Goal: Information Seeking & Learning: Learn about a topic

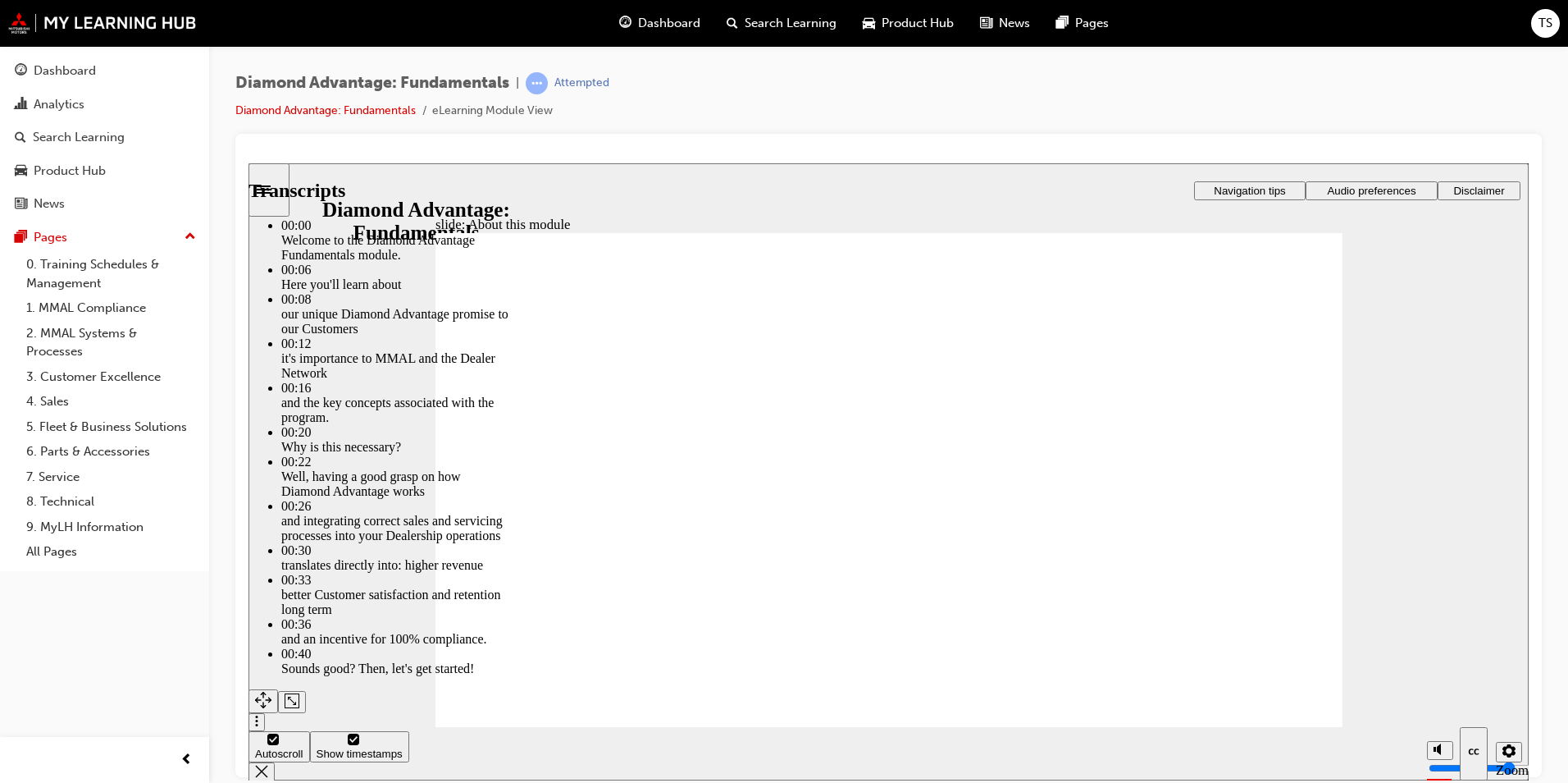
type input "4"
type input "9"
type input "4"
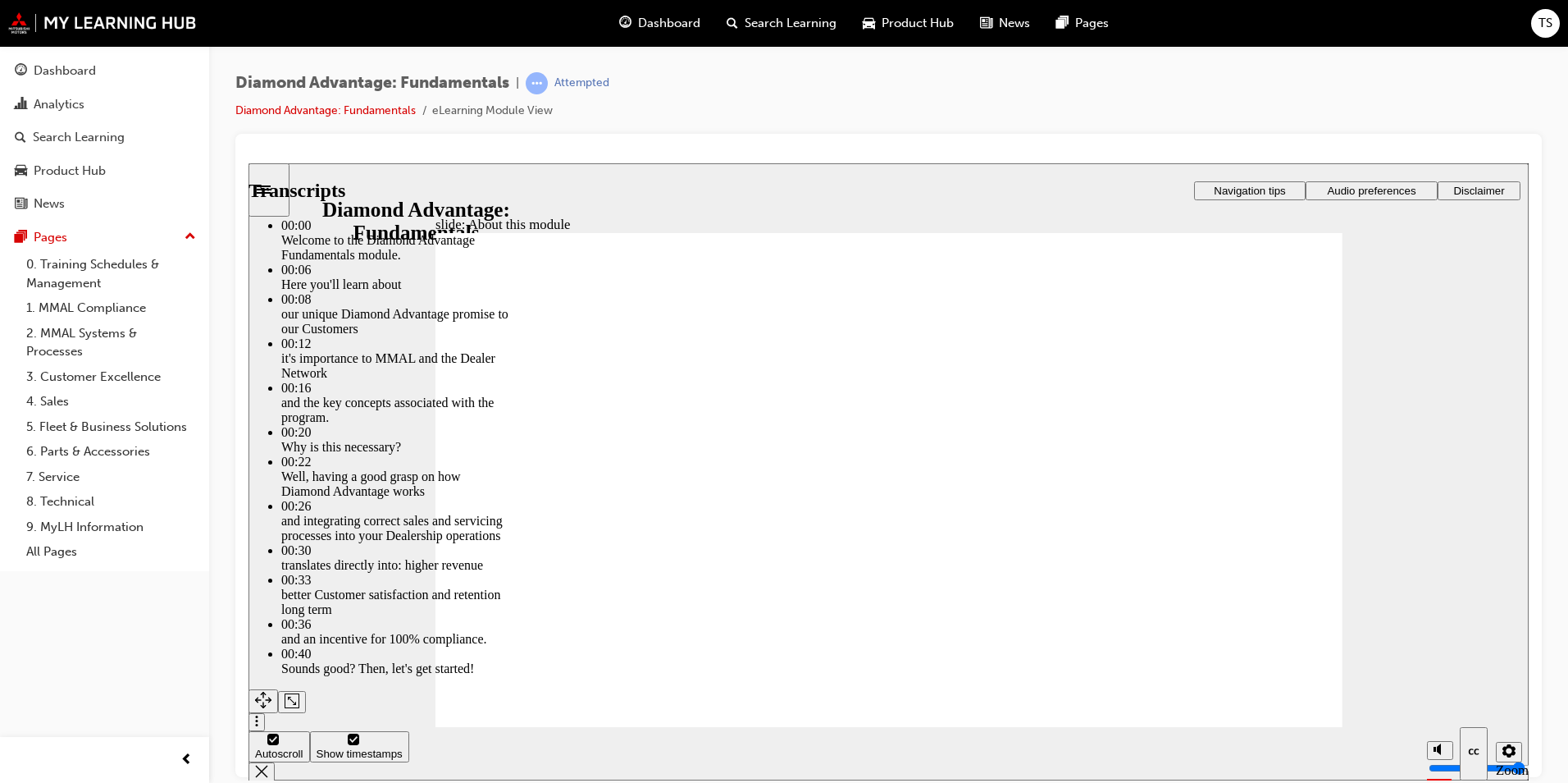
type input "9"
type input "4"
type input "10"
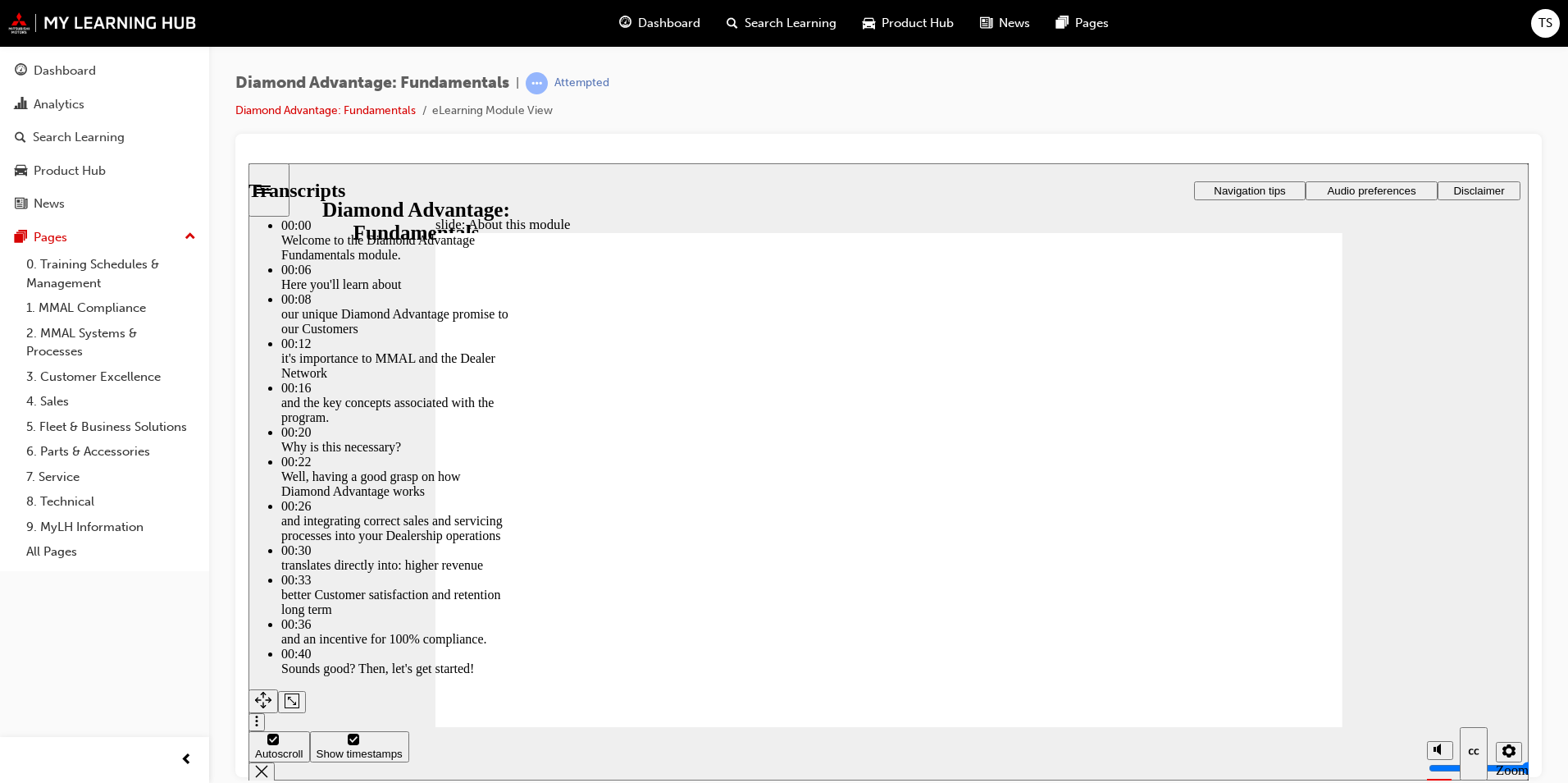
type input "4"
type input "10"
drag, startPoint x: 1058, startPoint y: 561, endPoint x: 1058, endPoint y: 551, distance: 10.0
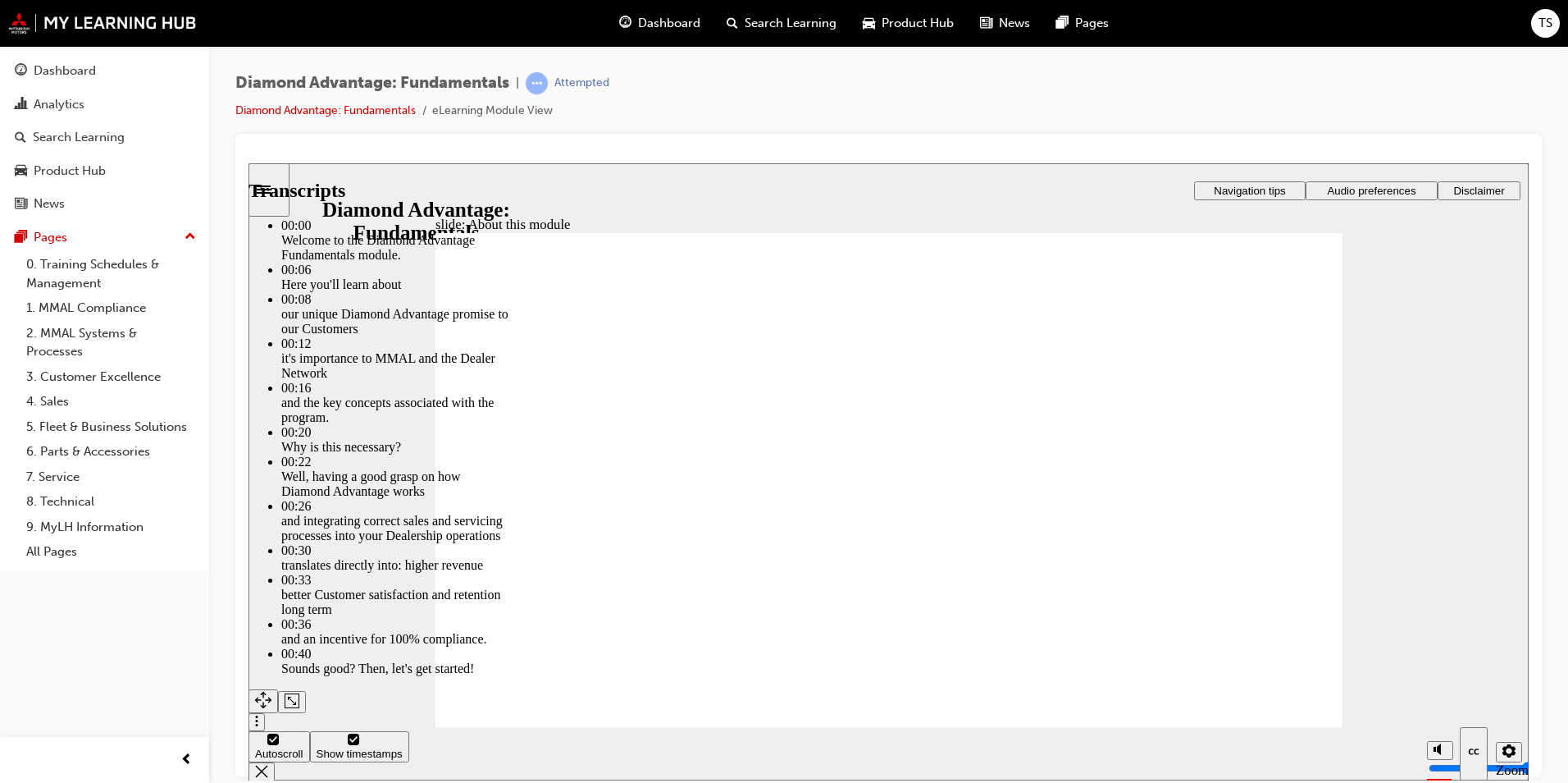
type input "45"
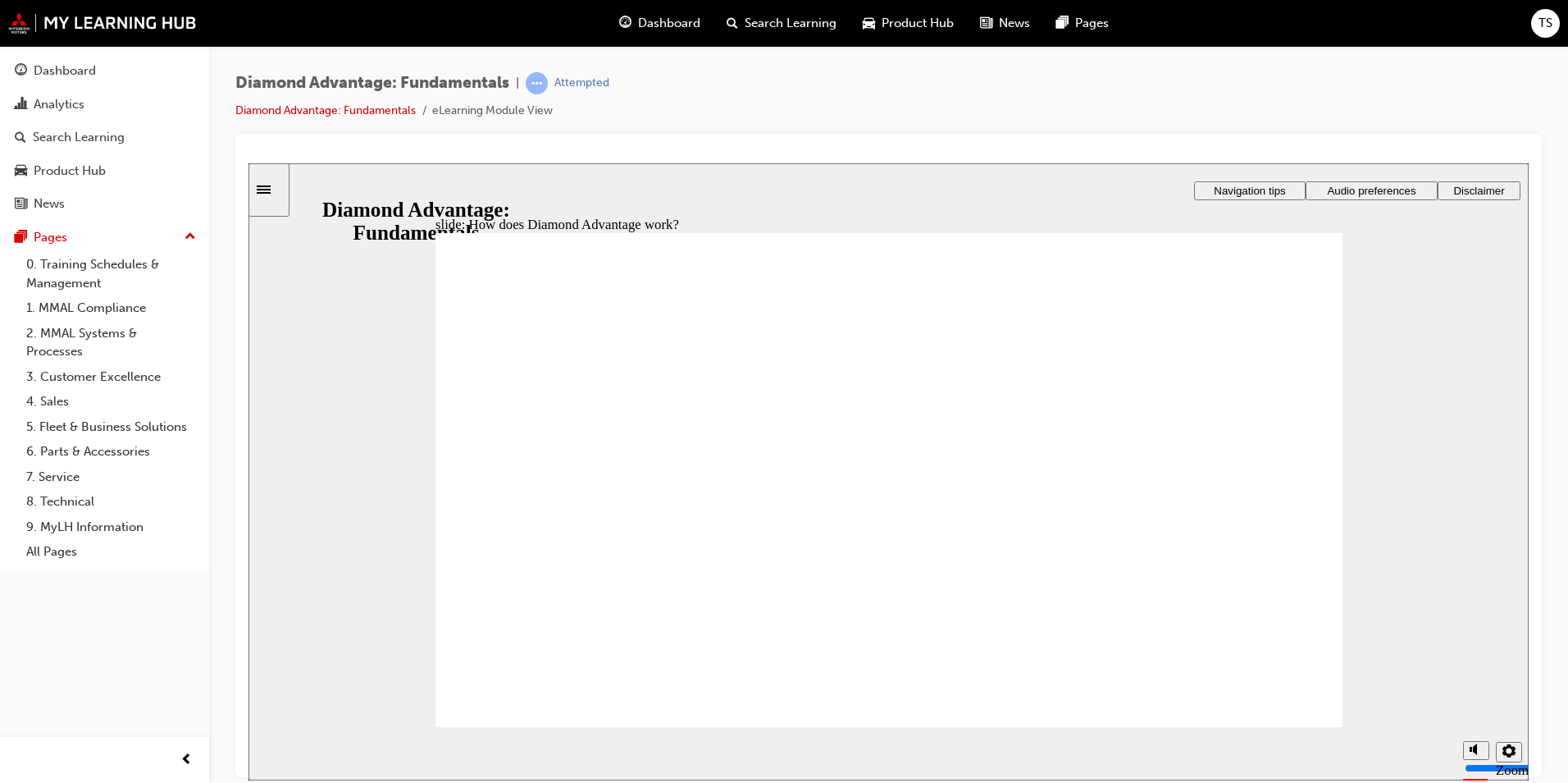
drag, startPoint x: 889, startPoint y: 585, endPoint x: 825, endPoint y: 577, distance: 64.5
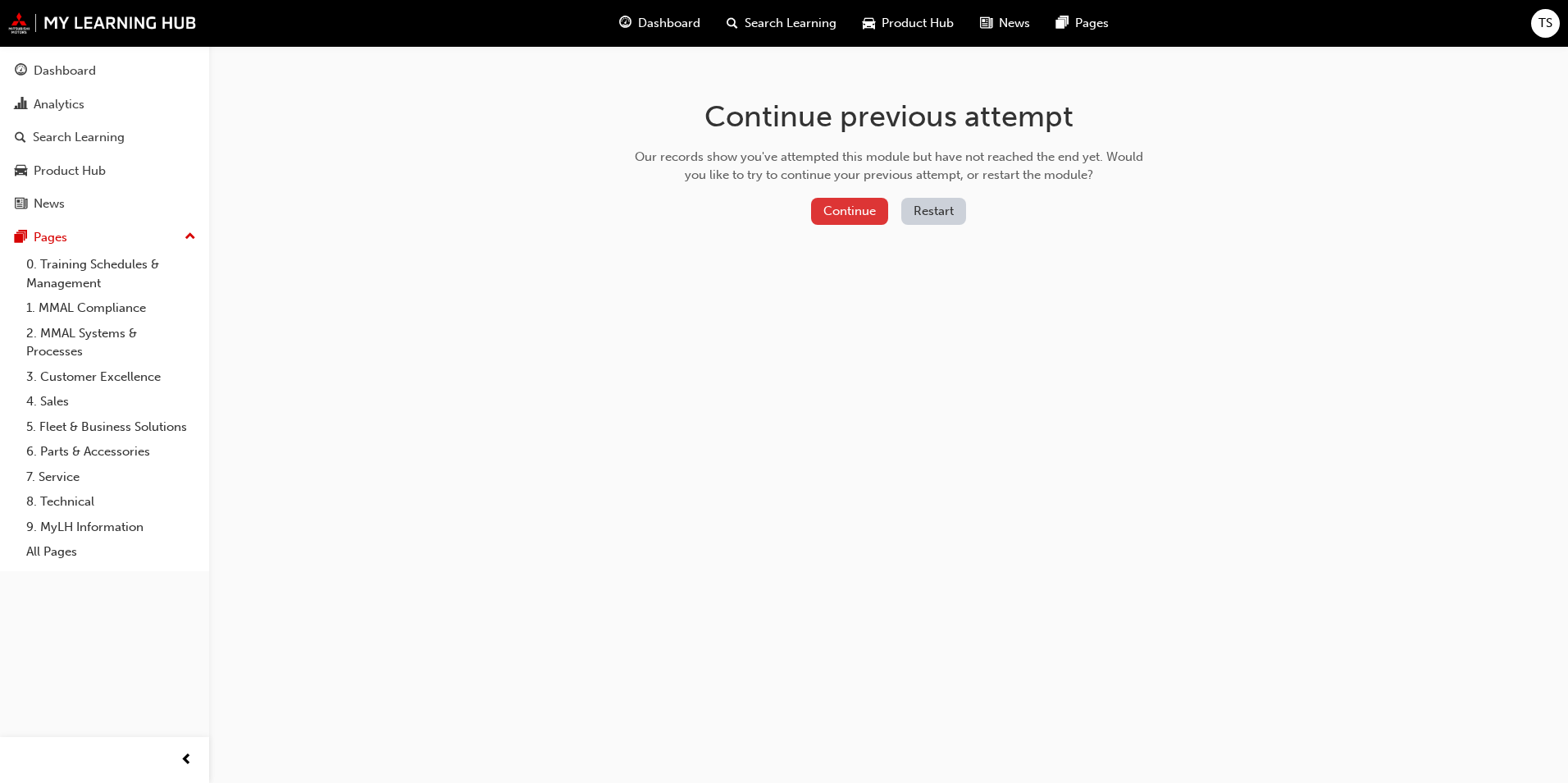
click at [837, 200] on button "Continue" at bounding box center [849, 211] width 77 height 27
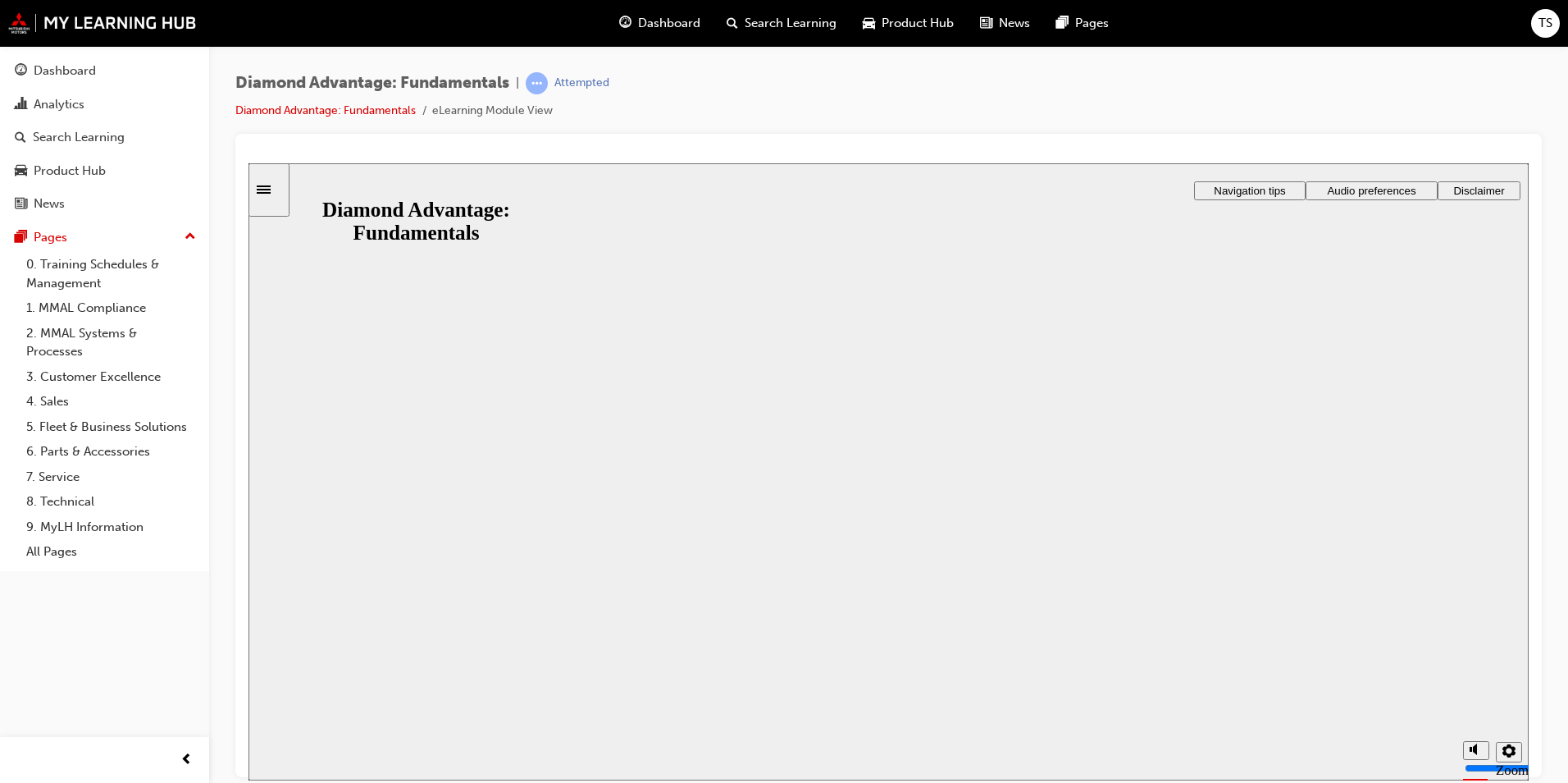
click at [313, 765] on button "Resume" at bounding box center [280, 775] width 65 height 21
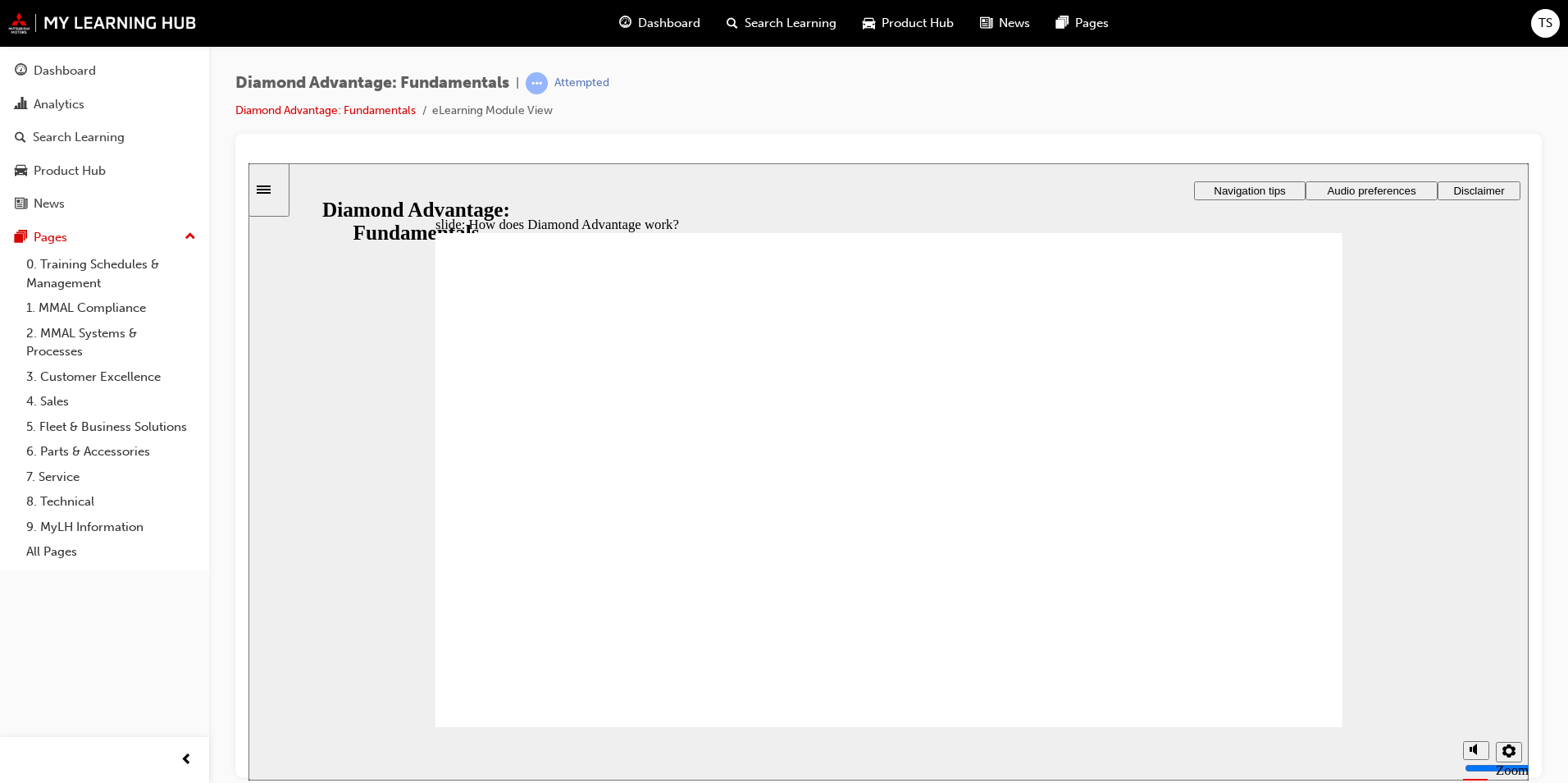
drag, startPoint x: 527, startPoint y: 587, endPoint x: 508, endPoint y: 598, distance: 22.0
drag, startPoint x: 500, startPoint y: 583, endPoint x: 490, endPoint y: 583, distance: 10.0
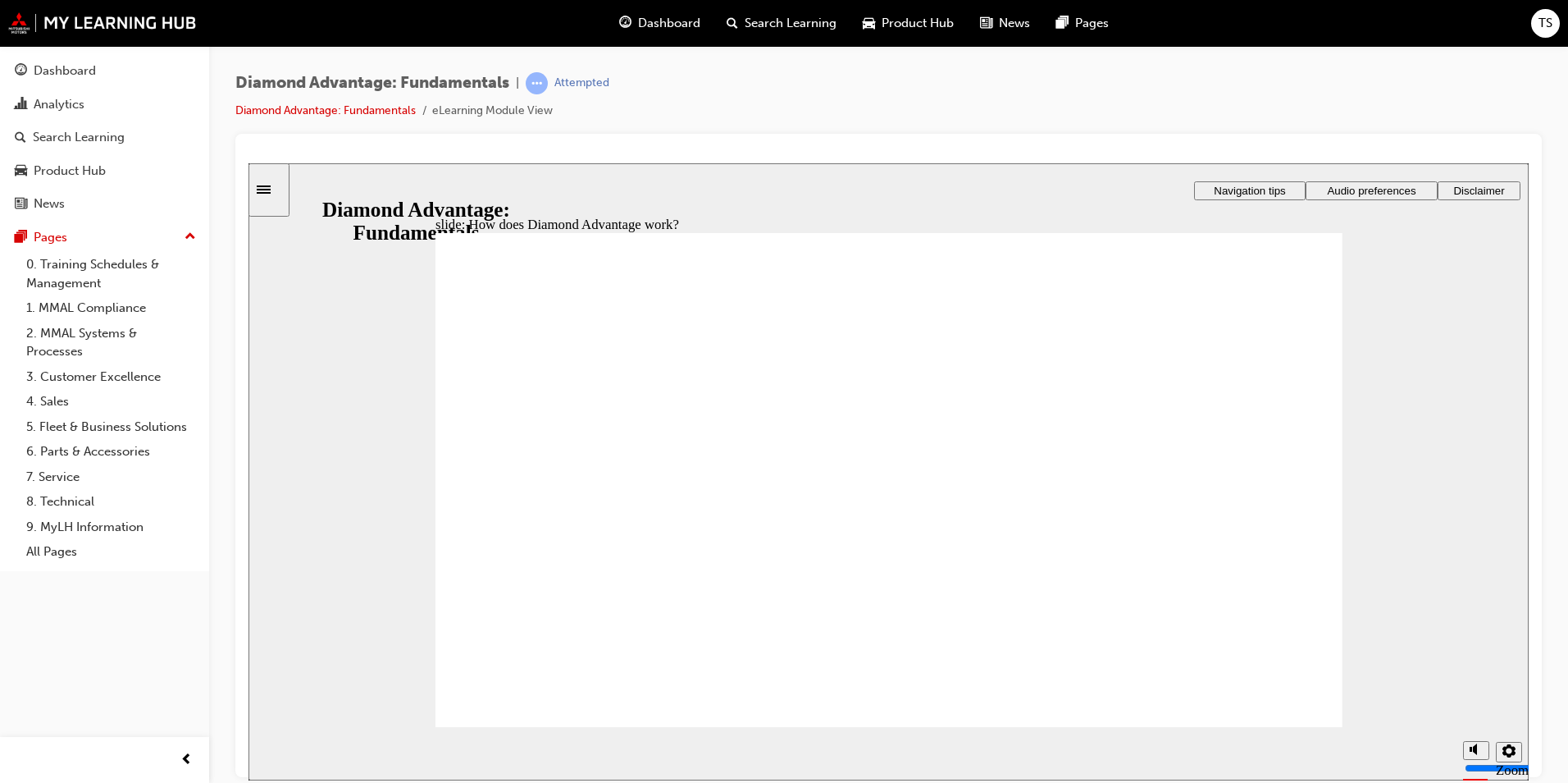
drag, startPoint x: 773, startPoint y: 596, endPoint x: 788, endPoint y: 596, distance: 15.0
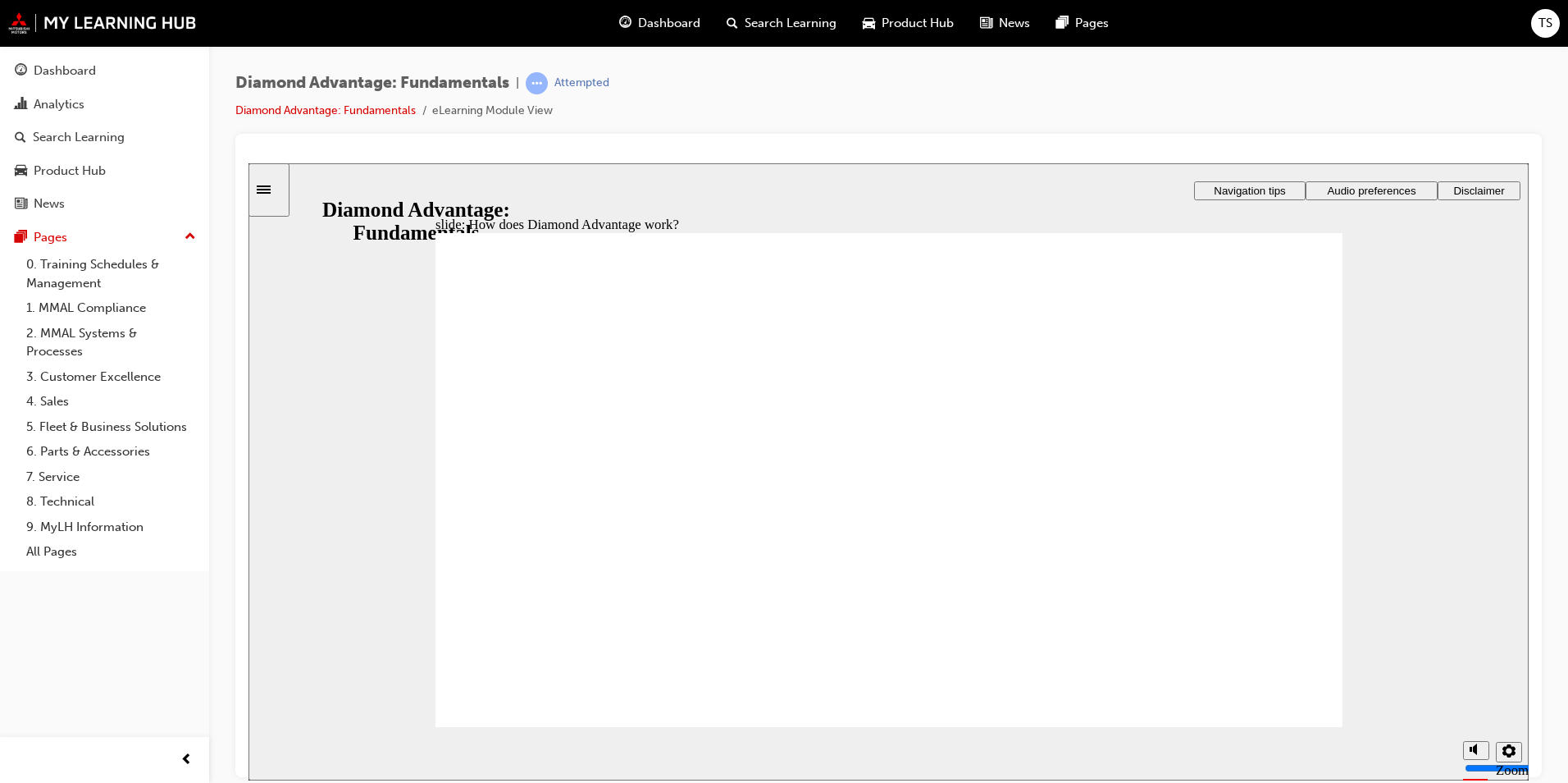
drag, startPoint x: 1020, startPoint y: 571, endPoint x: 1161, endPoint y: 546, distance: 143.2
drag, startPoint x: 1161, startPoint y: 546, endPoint x: 1202, endPoint y: 501, distance: 60.9
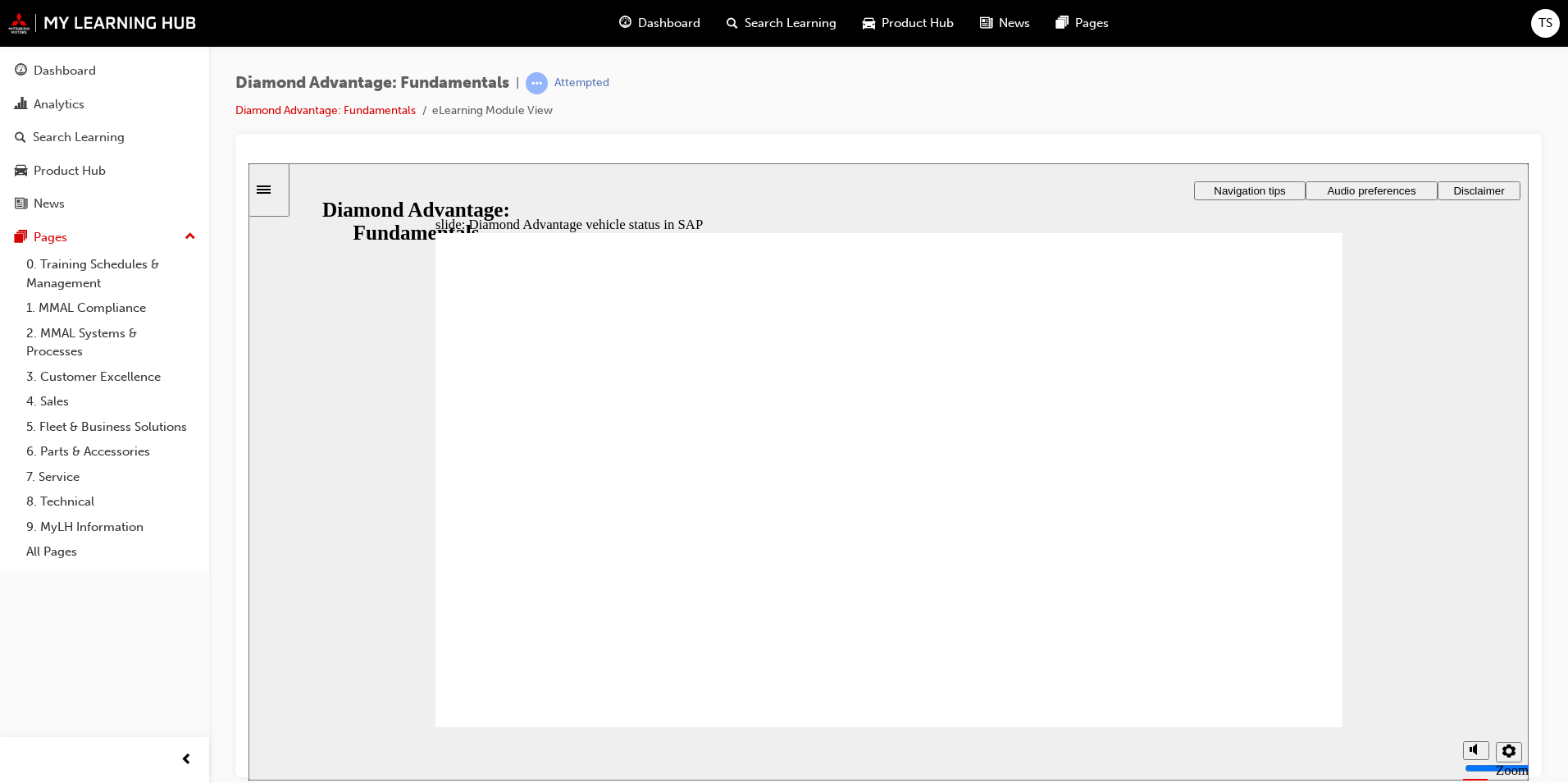
checkbox input "true"
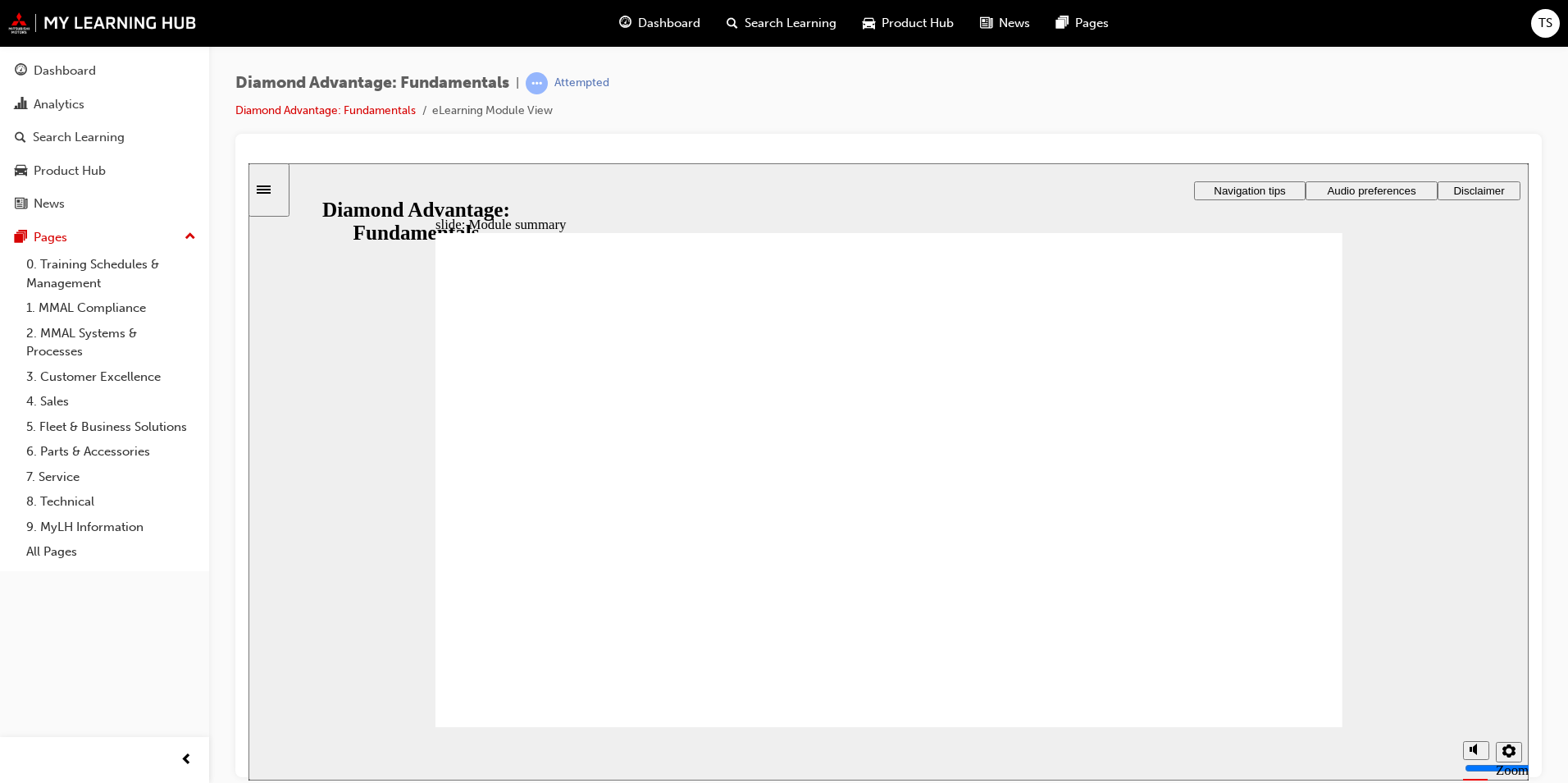
checkbox input "true"
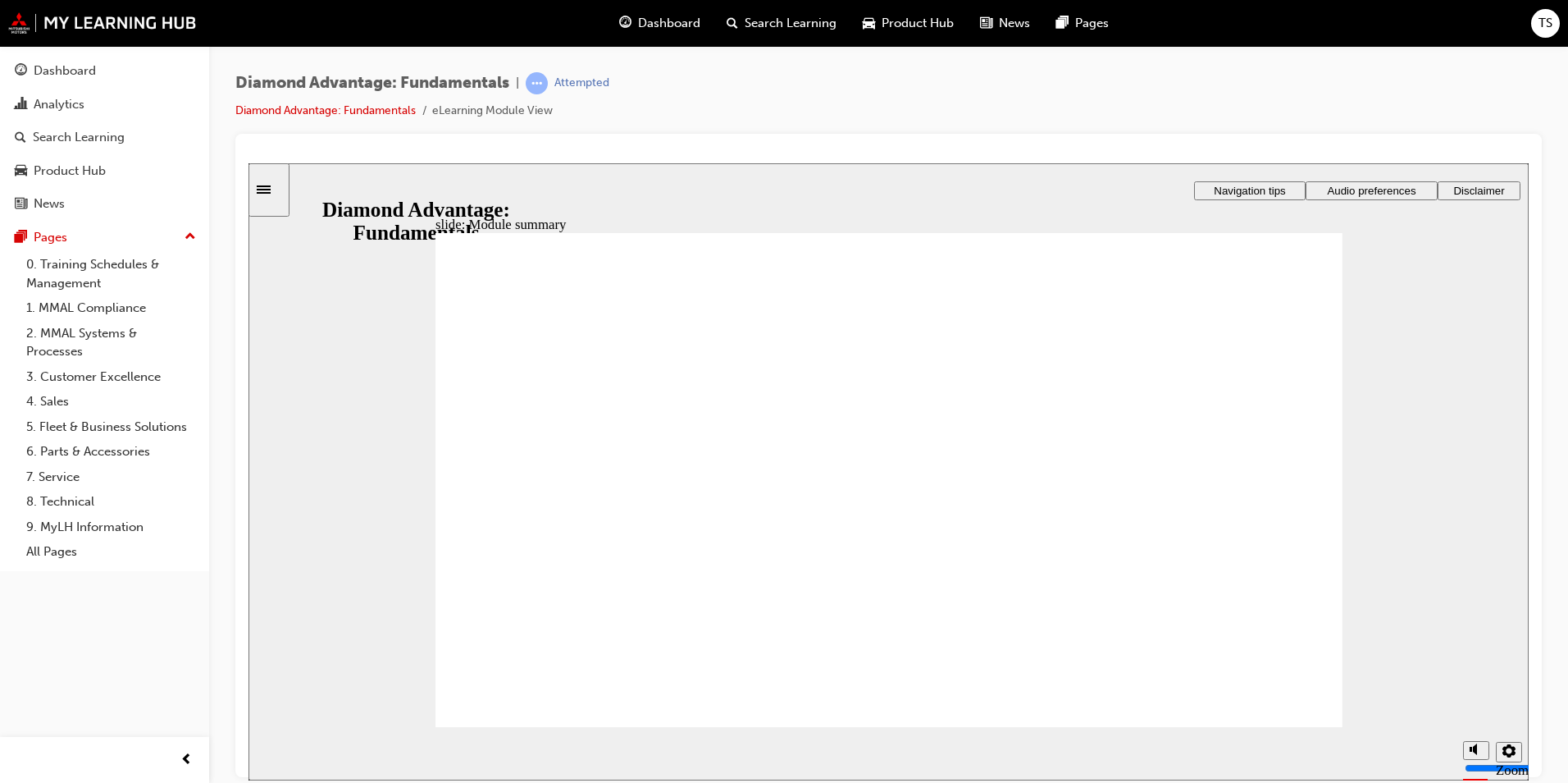
checkbox input "true"
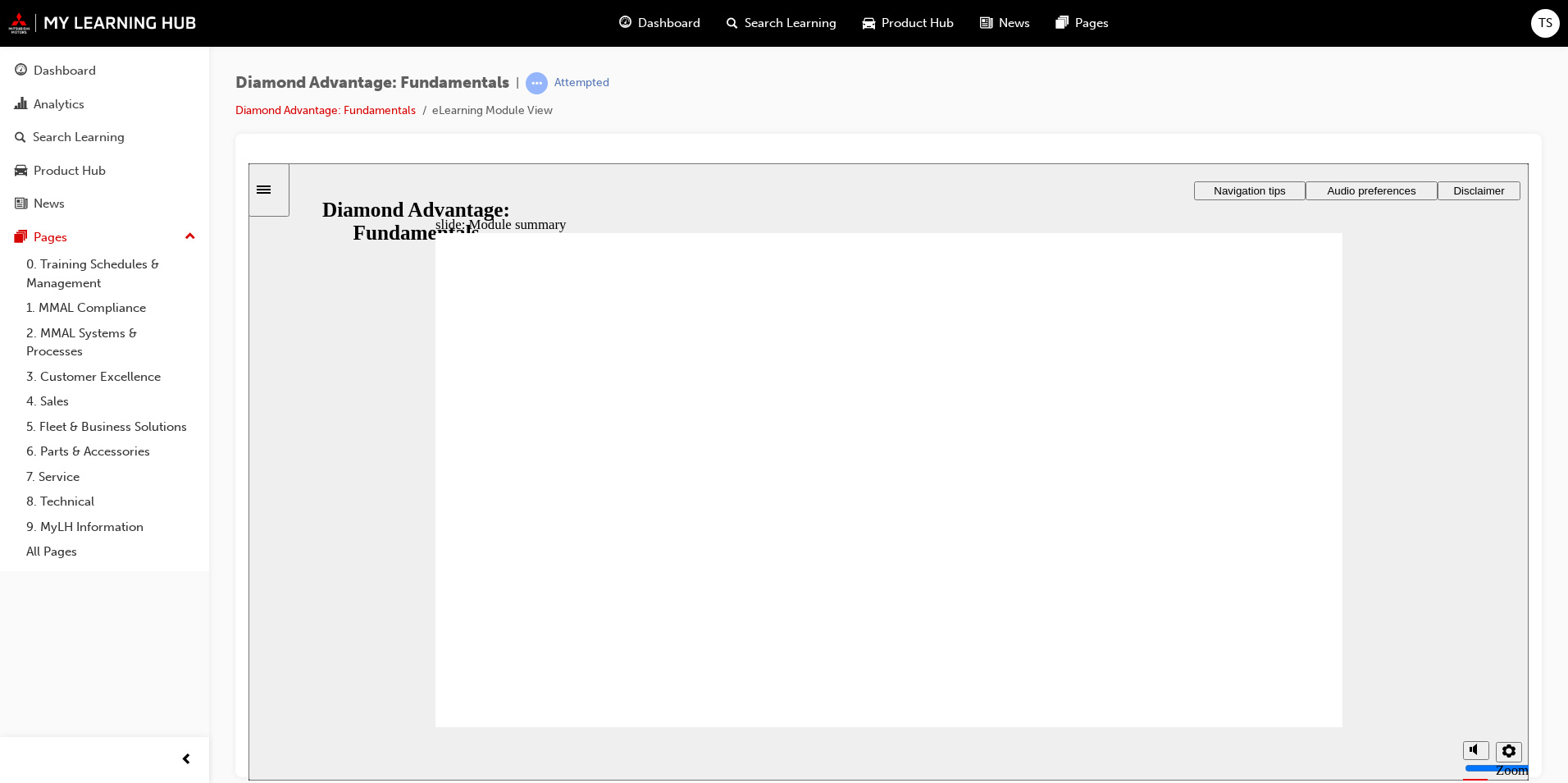
drag, startPoint x: 874, startPoint y: 625, endPoint x: 623, endPoint y: 564, distance: 258.3
drag, startPoint x: 1081, startPoint y: 619, endPoint x: 1081, endPoint y: 545, distance: 74.0
drag, startPoint x: 648, startPoint y: 619, endPoint x: 780, endPoint y: 613, distance: 132.1
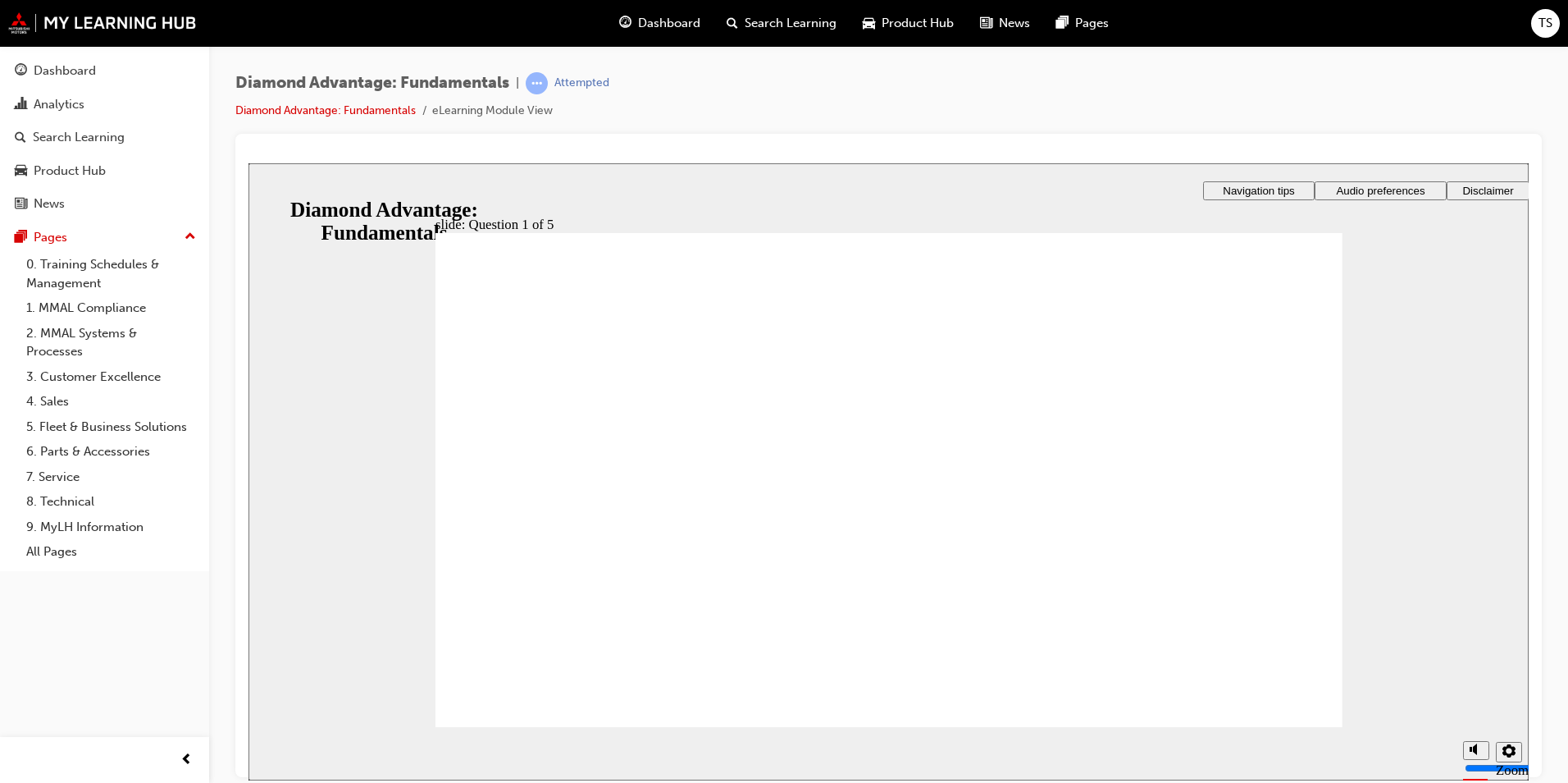
drag, startPoint x: 1052, startPoint y: 547, endPoint x: 830, endPoint y: 545, distance: 222.0
drag, startPoint x: 686, startPoint y: 599, endPoint x: 1119, endPoint y: 537, distance: 437.4
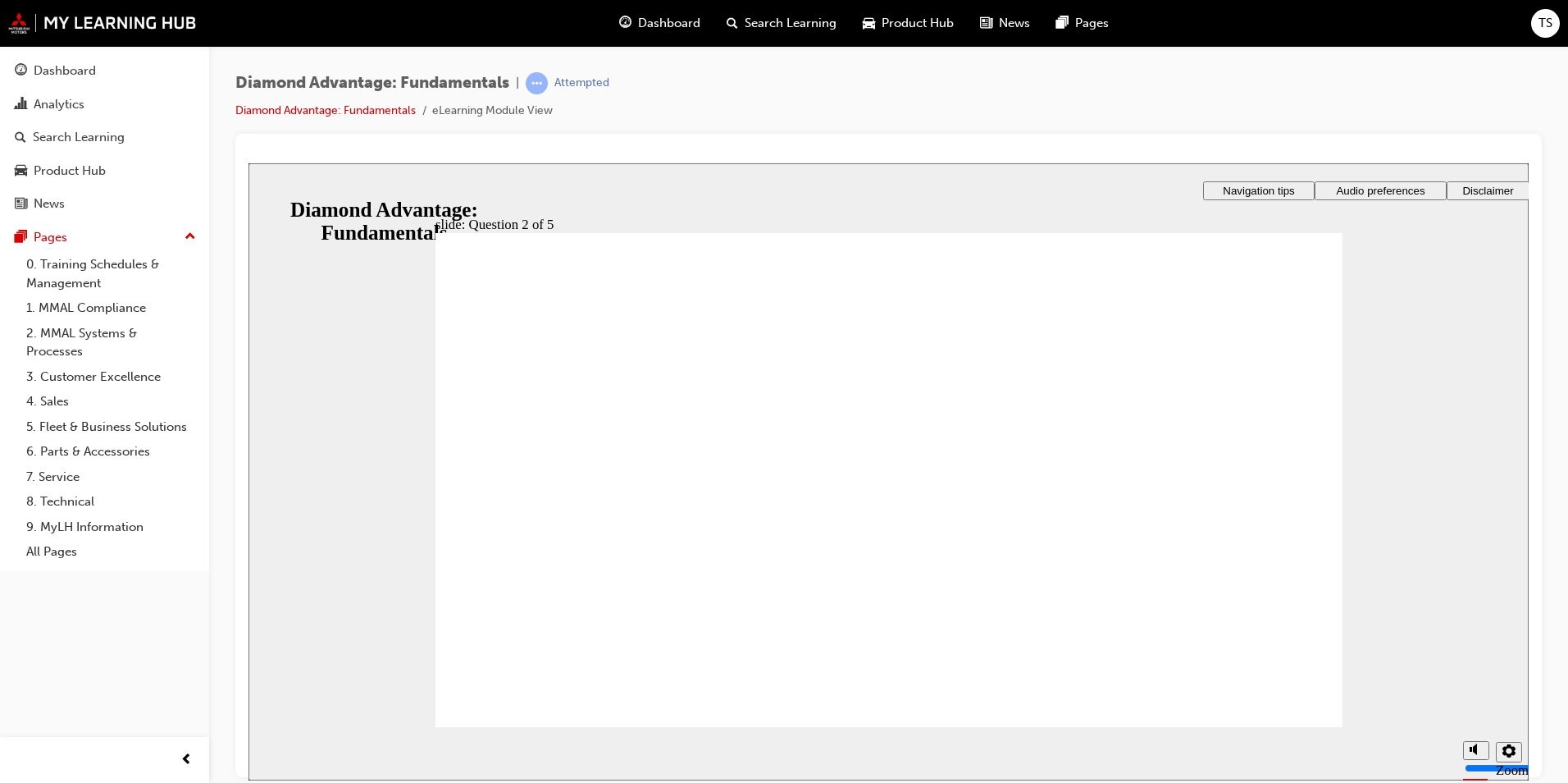
radio input "false"
radio input "true"
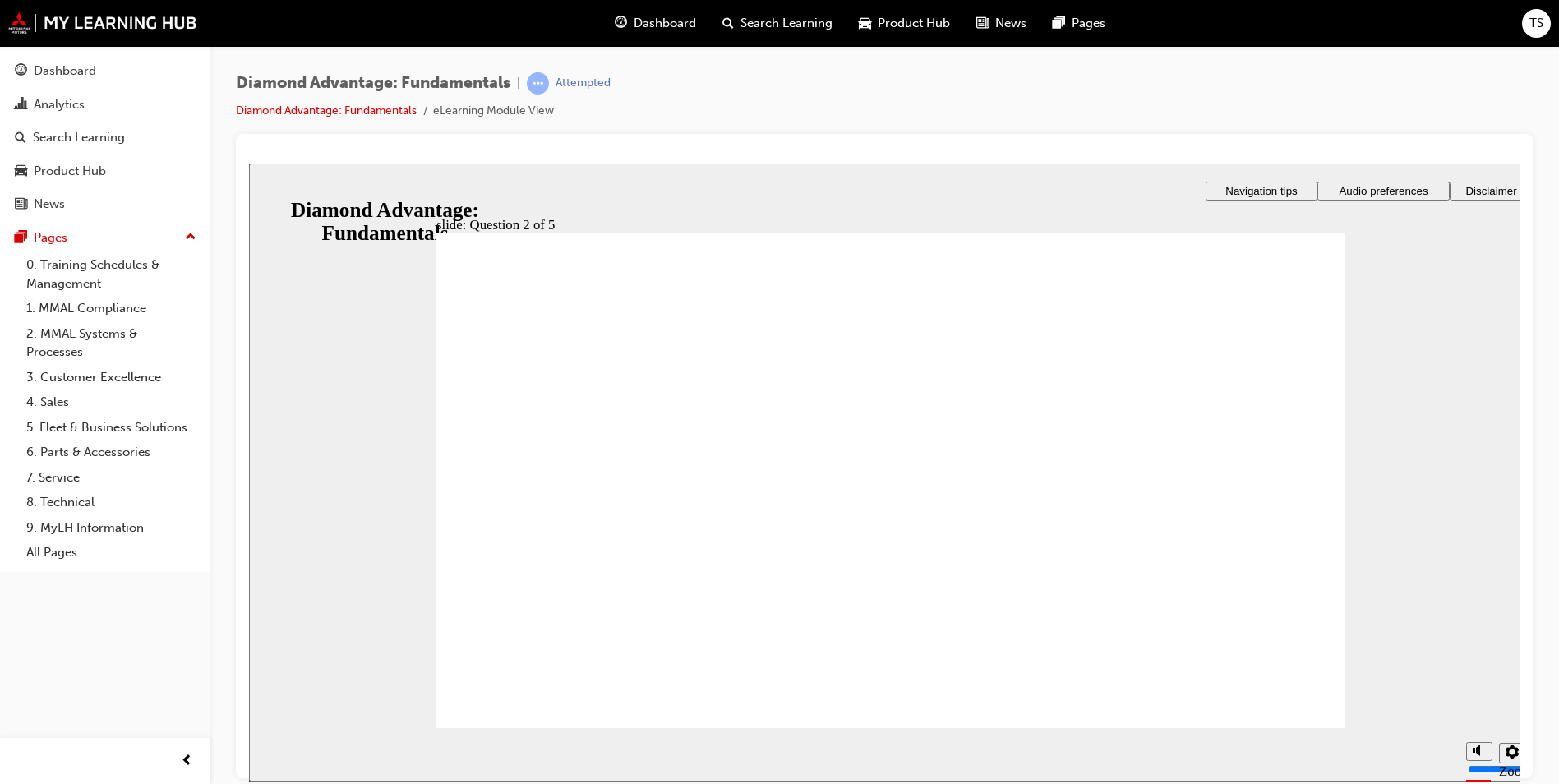
radio input "true"
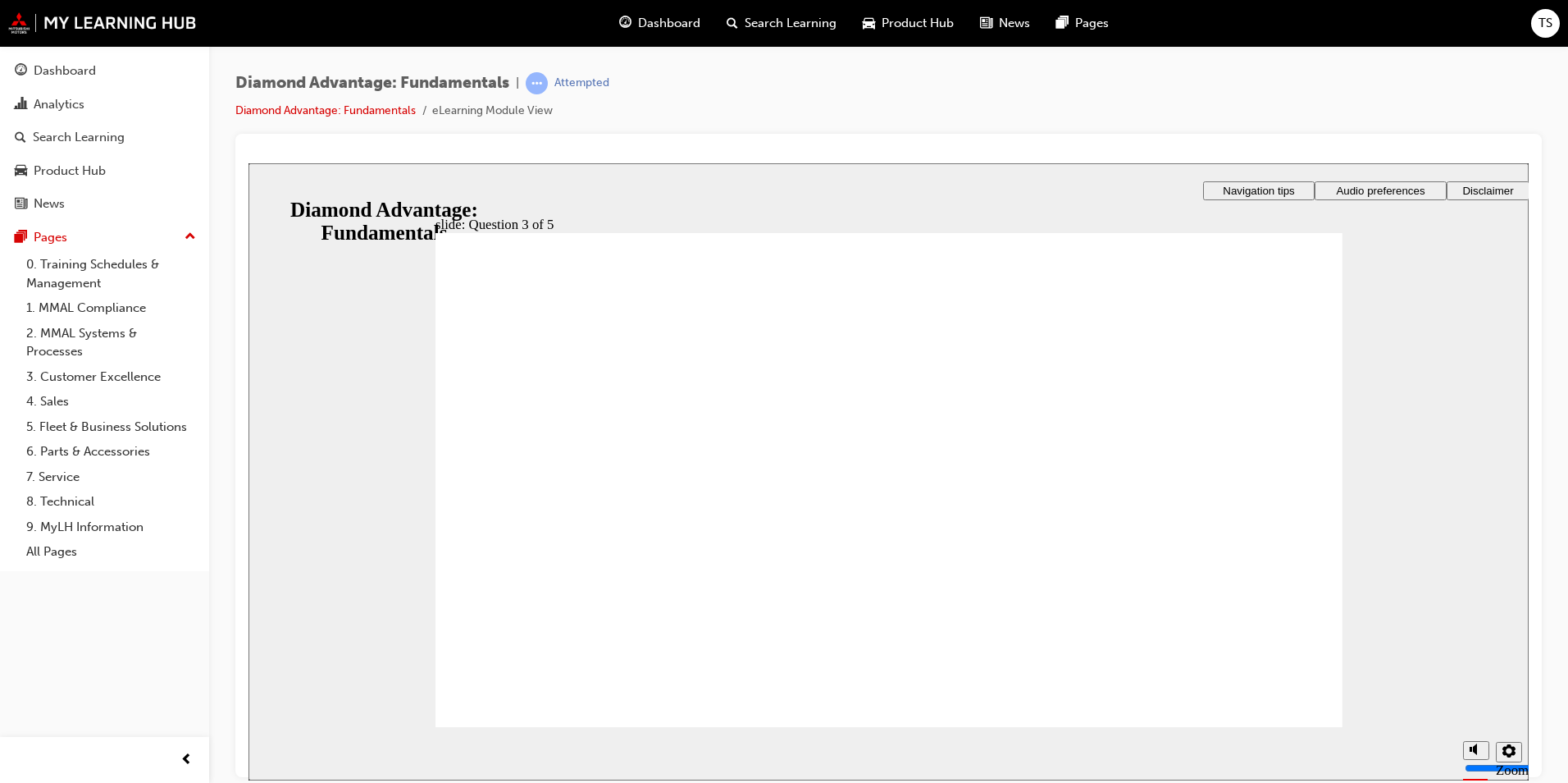
checkbox input "true"
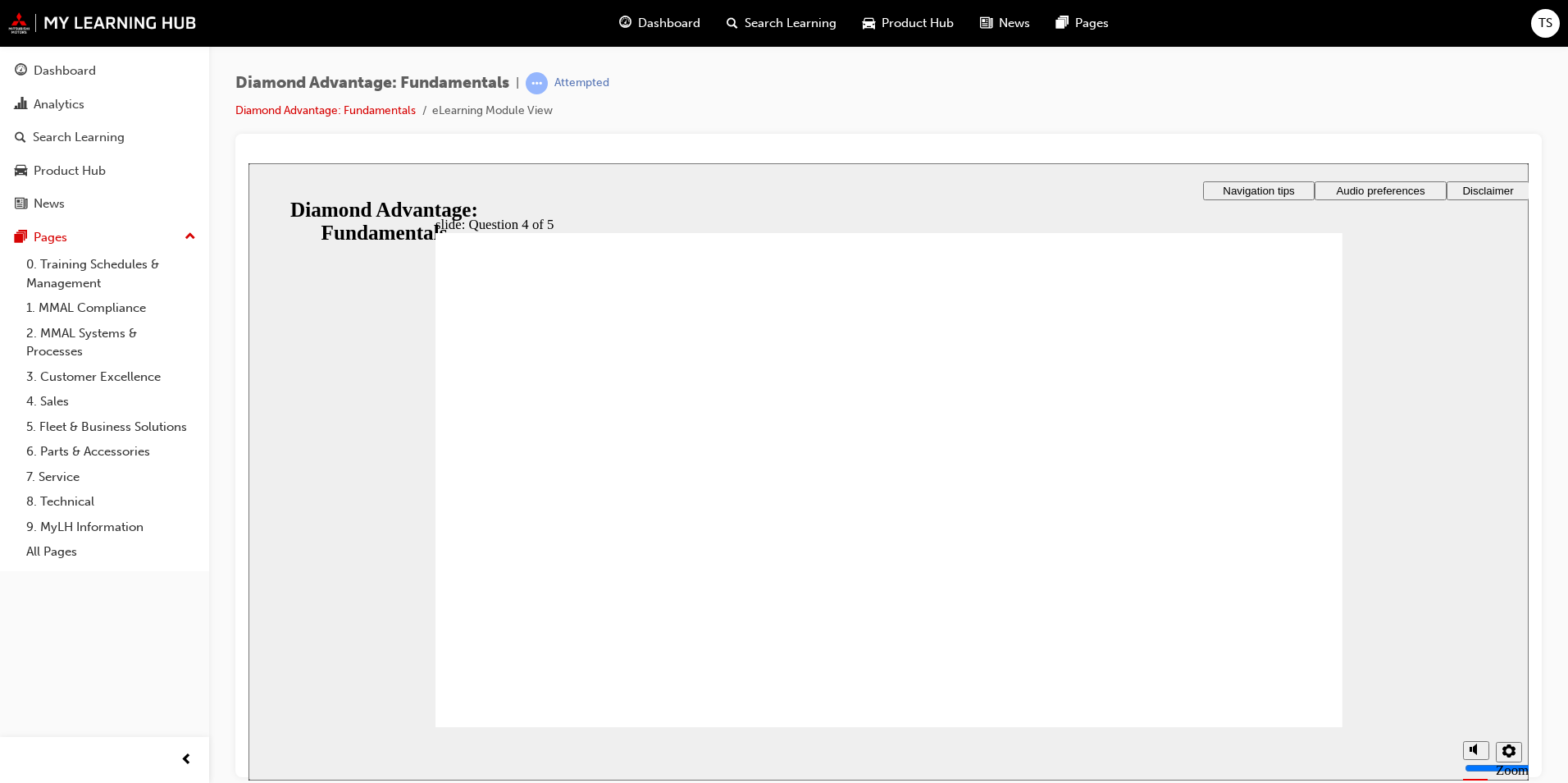
radio input "true"
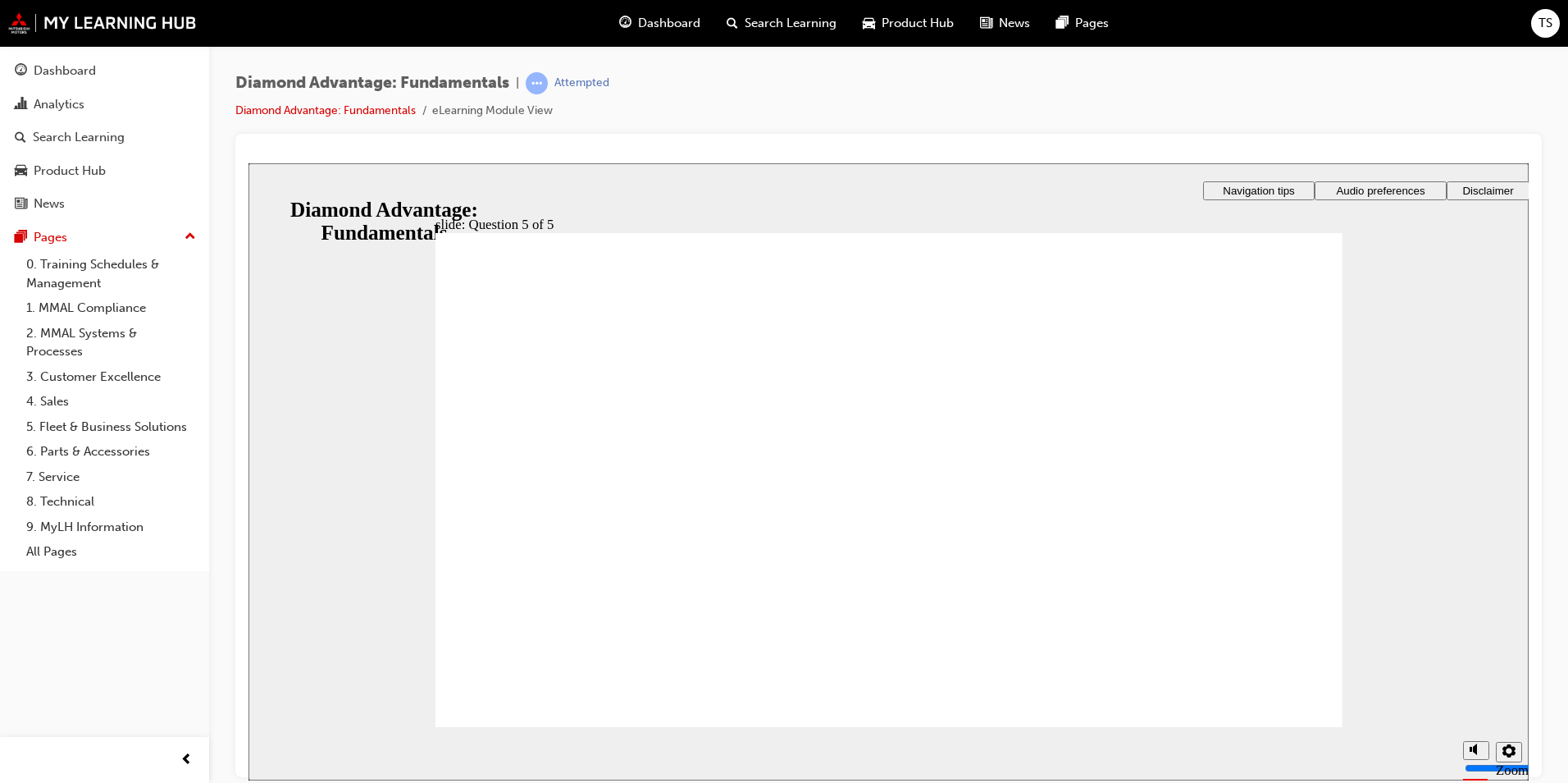
drag, startPoint x: 701, startPoint y: 616, endPoint x: 1128, endPoint y: 587, distance: 428.0
drag, startPoint x: 1101, startPoint y: 610, endPoint x: 899, endPoint y: 544, distance: 212.5
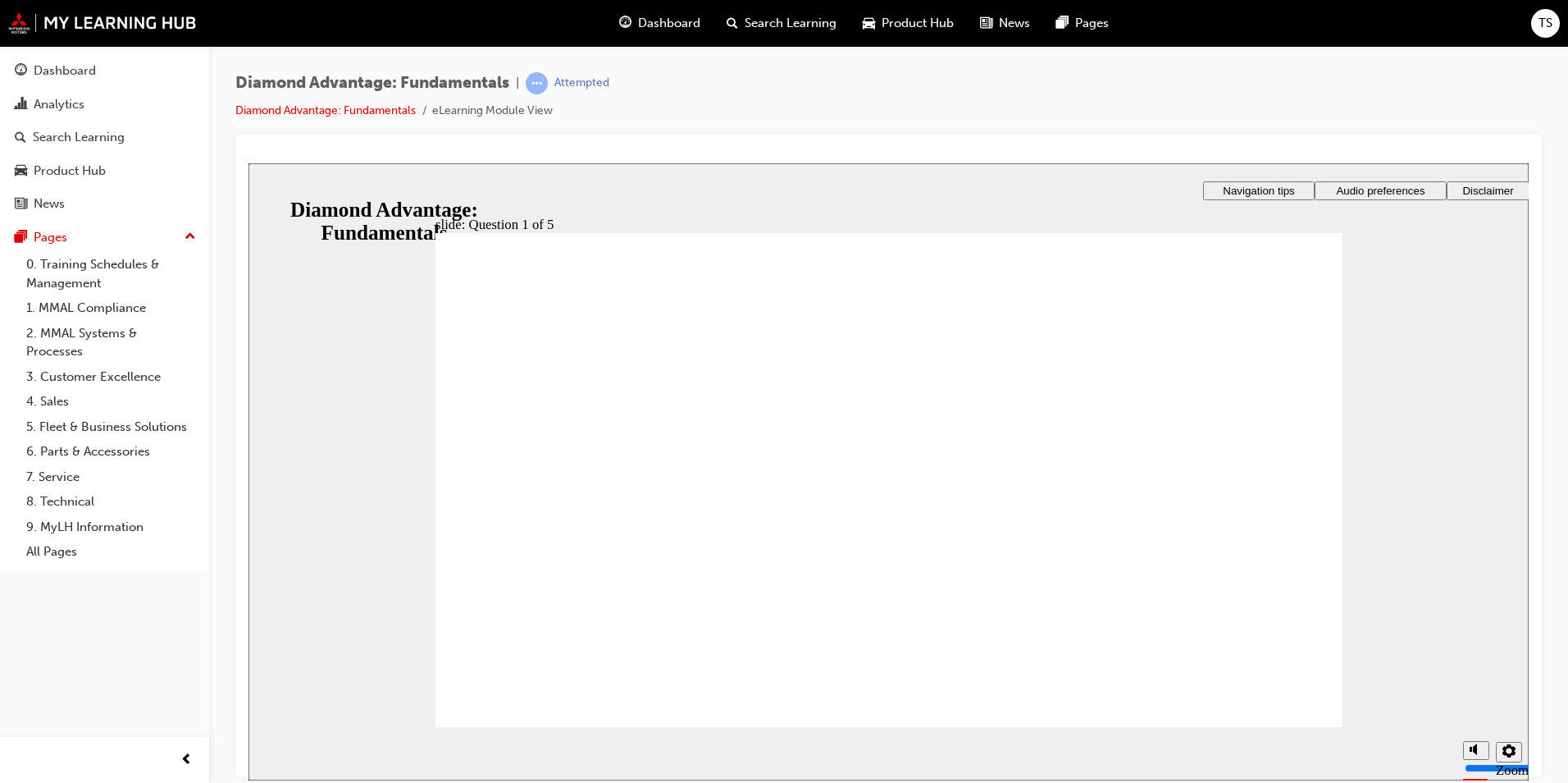
drag, startPoint x: 733, startPoint y: 568, endPoint x: 658, endPoint y: 554, distance: 76.3
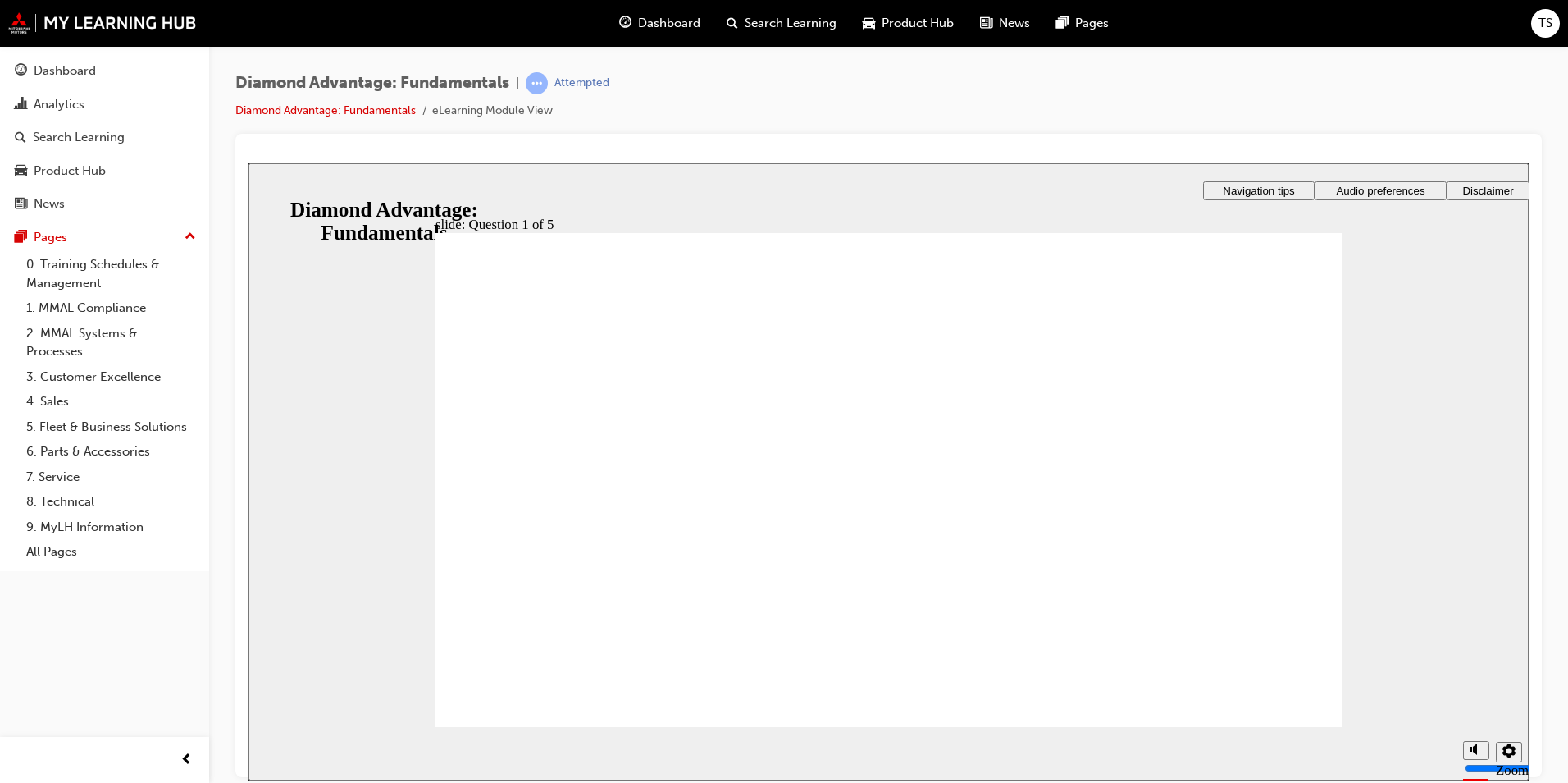
radio input "true"
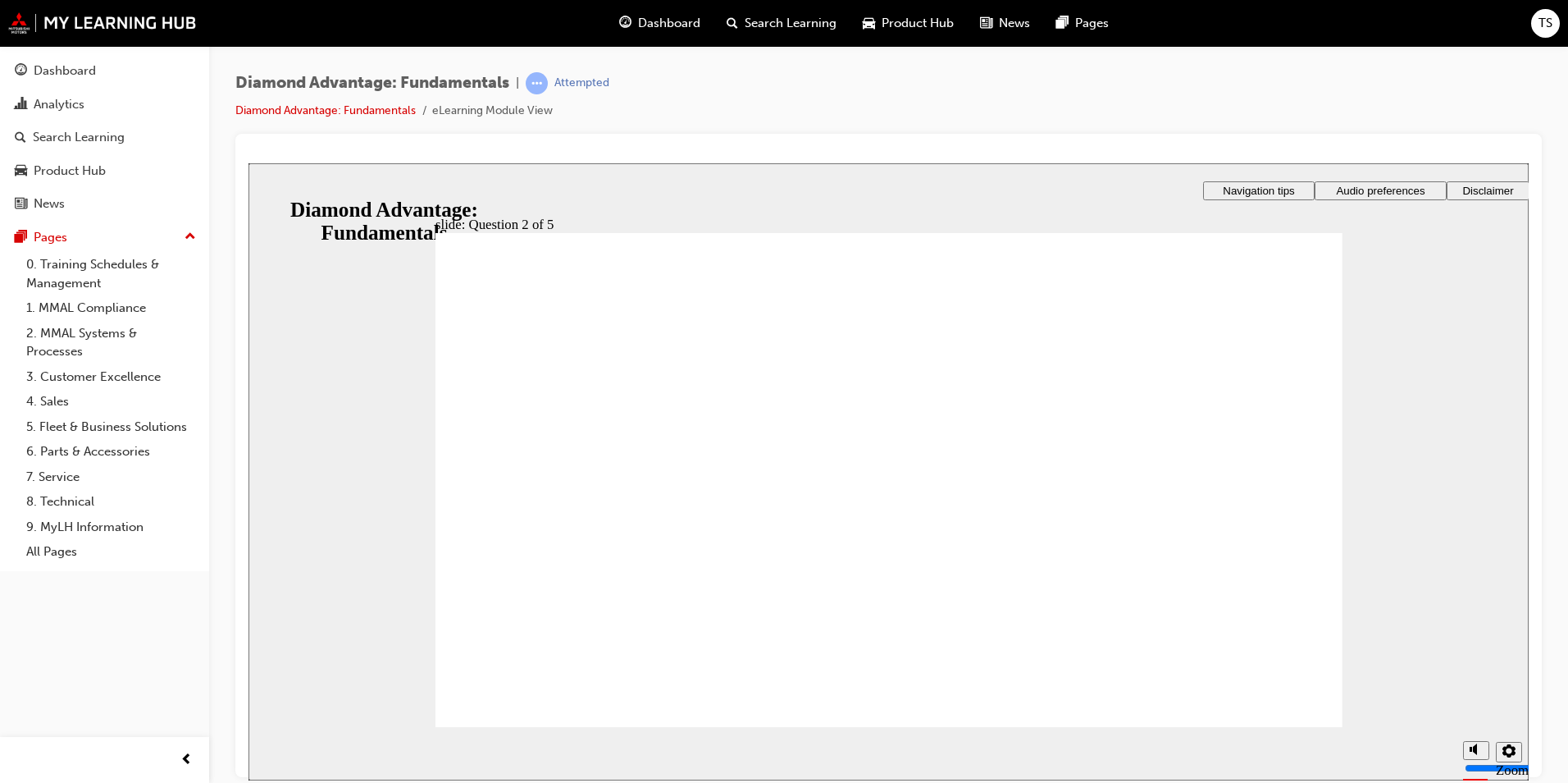
radio input "true"
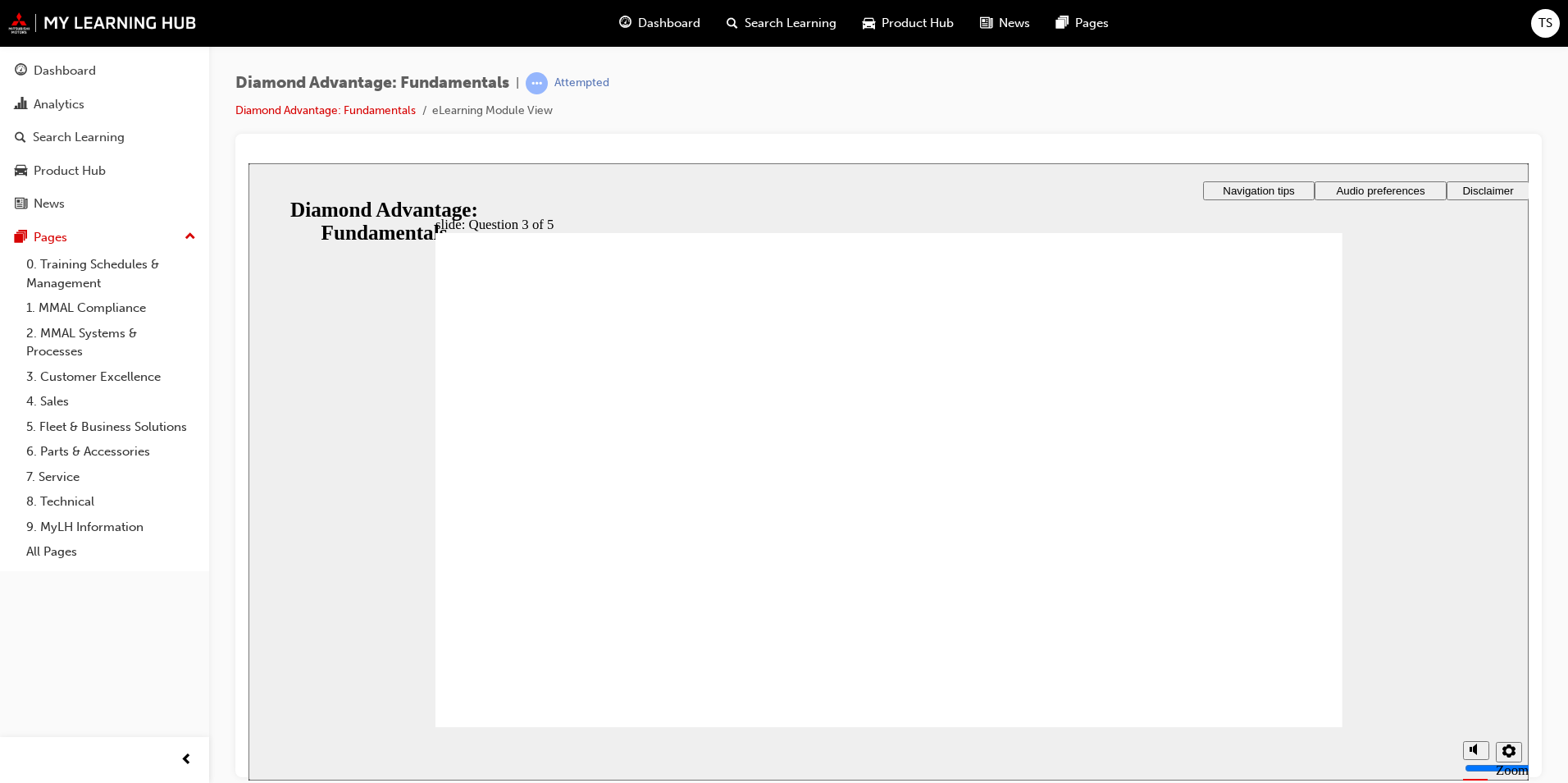
checkbox input "true"
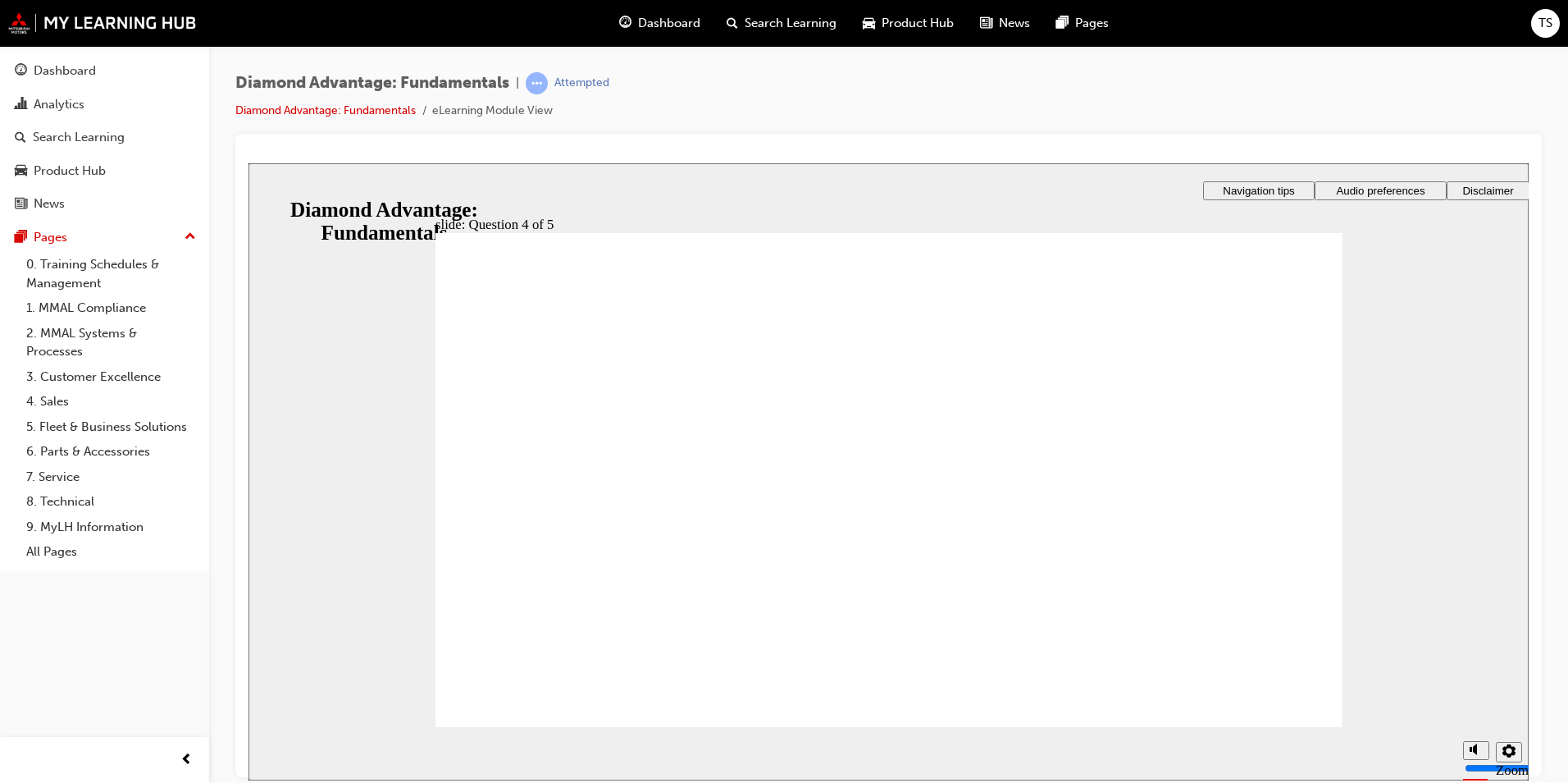
checkbox input "true"
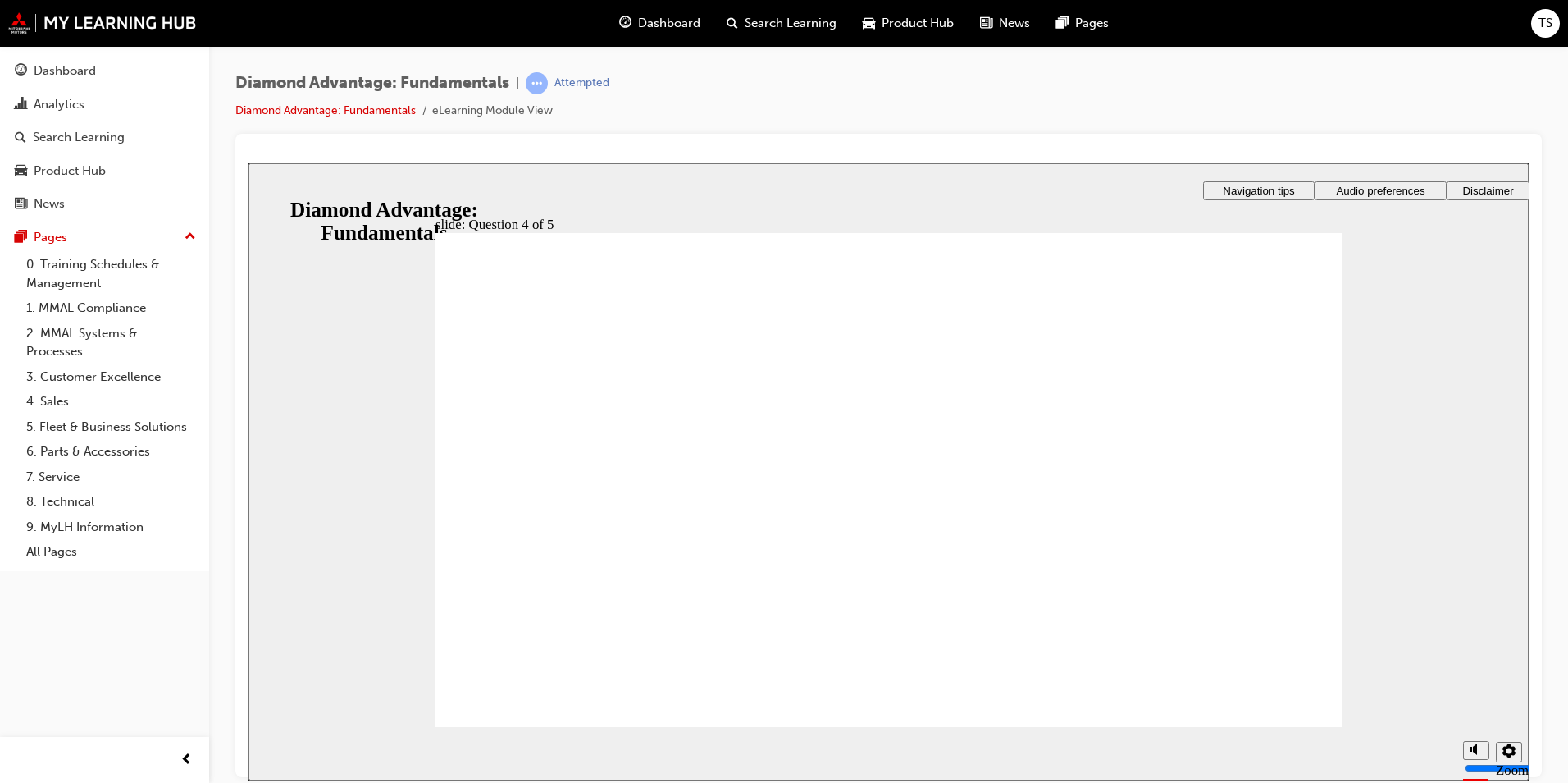
radio input "true"
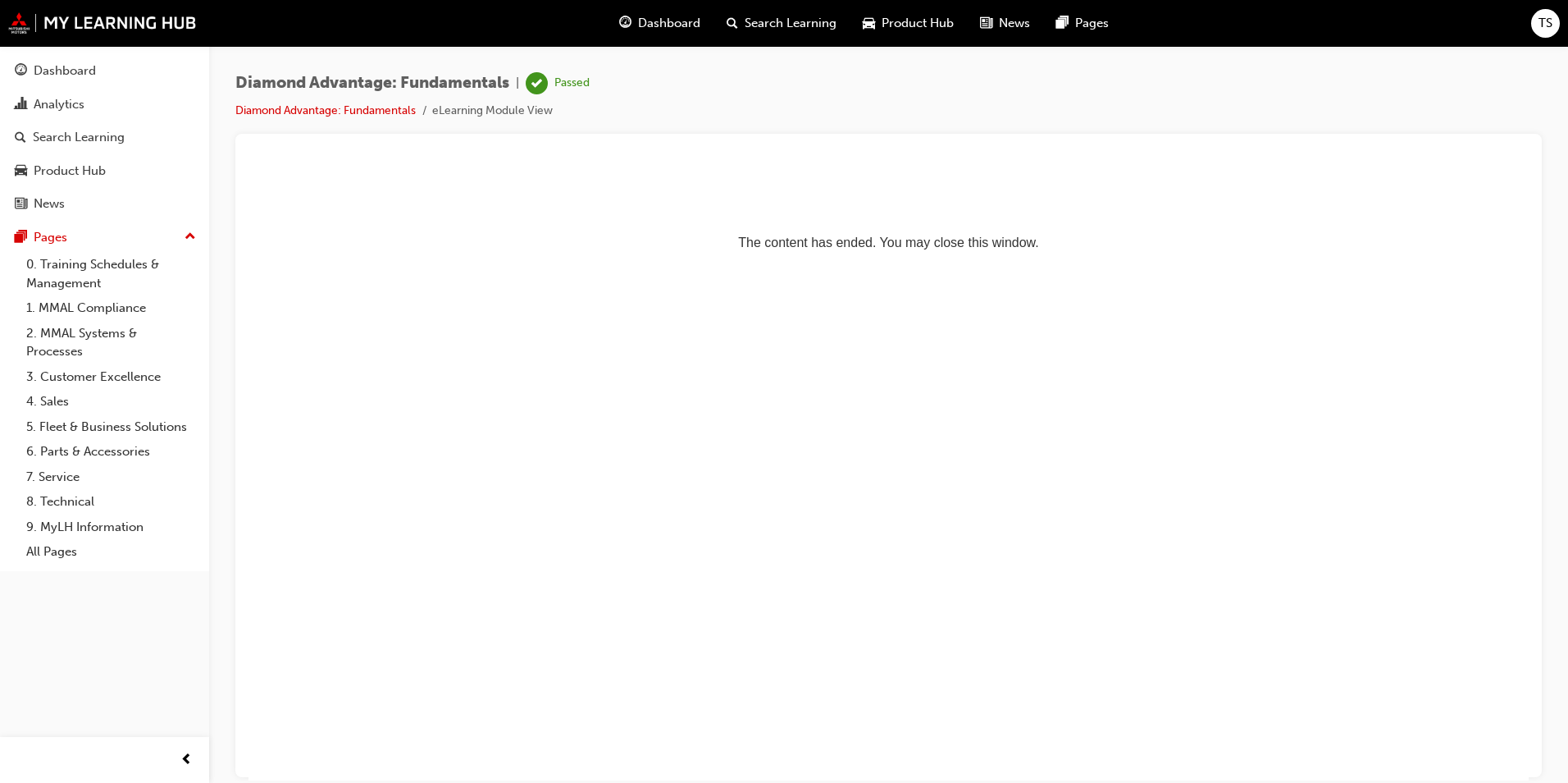
click at [43, 87] on button "Dashboard Analytics Search Learning Product Hub News Pages" at bounding box center [104, 137] width 196 height 170
click at [52, 80] on div "Dashboard" at bounding box center [104, 70] width 180 height 20
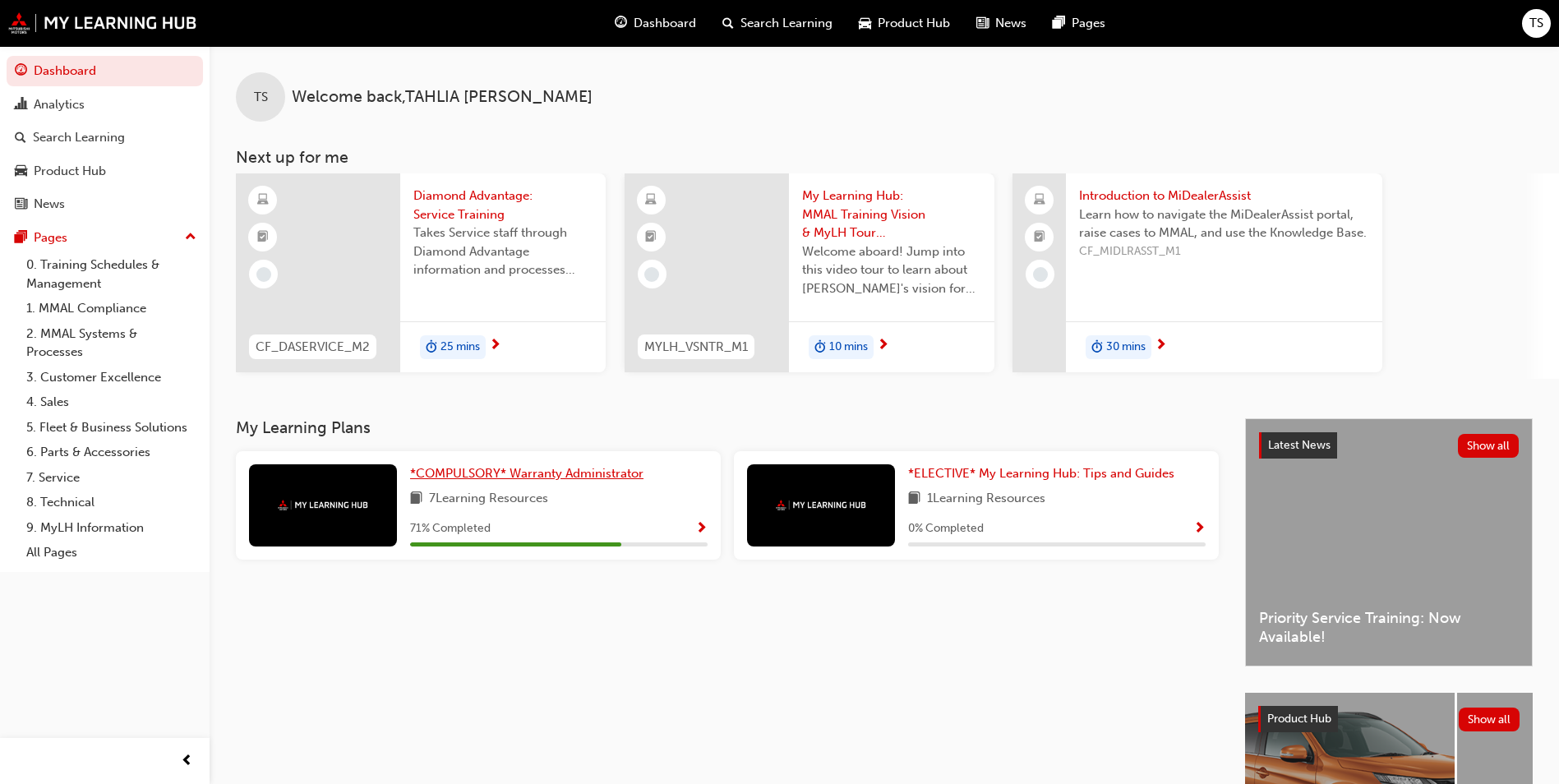
click at [457, 474] on span "*COMPULSORY* Warranty Administrator" at bounding box center [526, 473] width 233 height 15
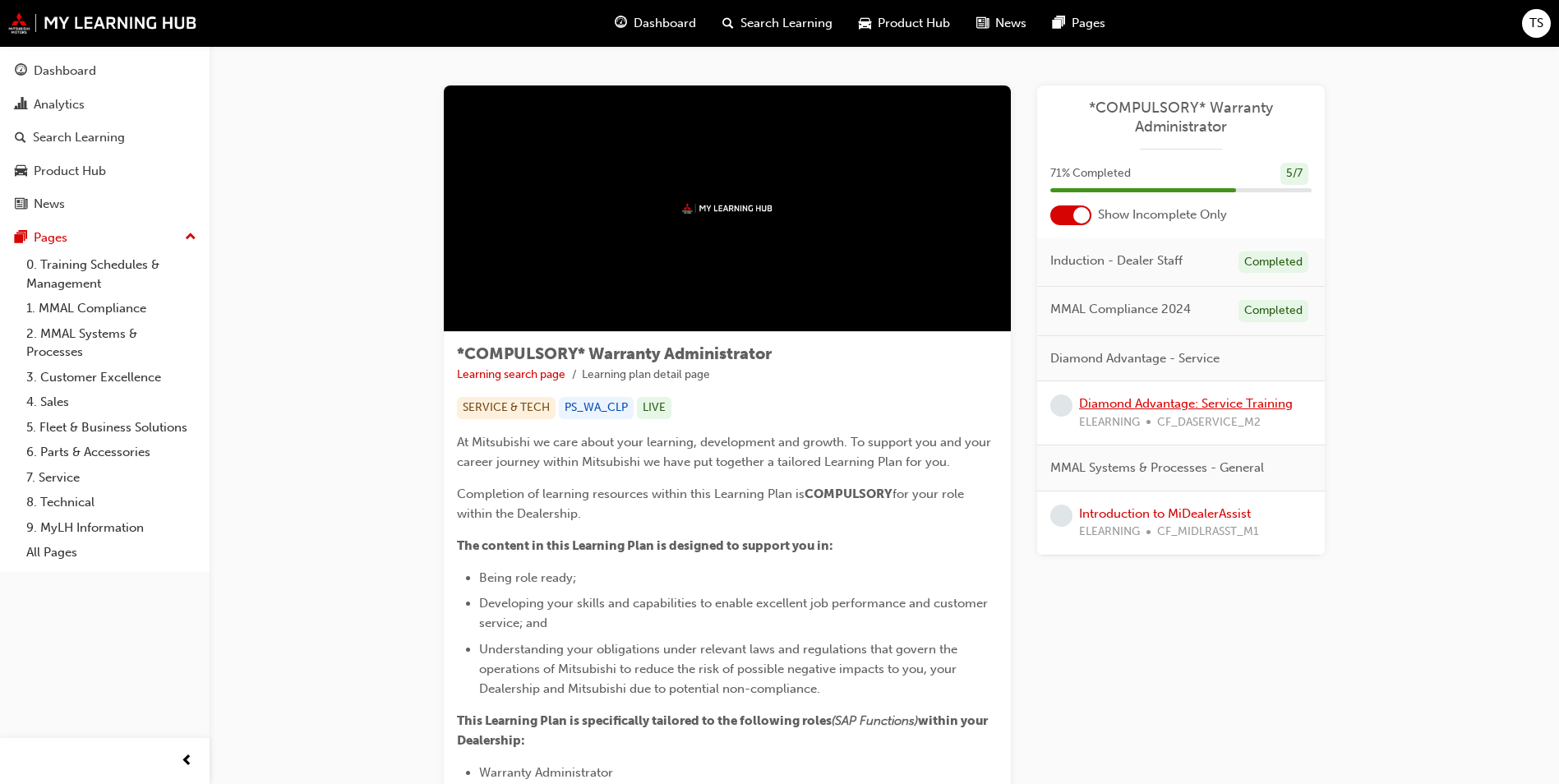
click at [1171, 405] on link "Diamond Advantage: Service Training" at bounding box center [1185, 403] width 213 height 15
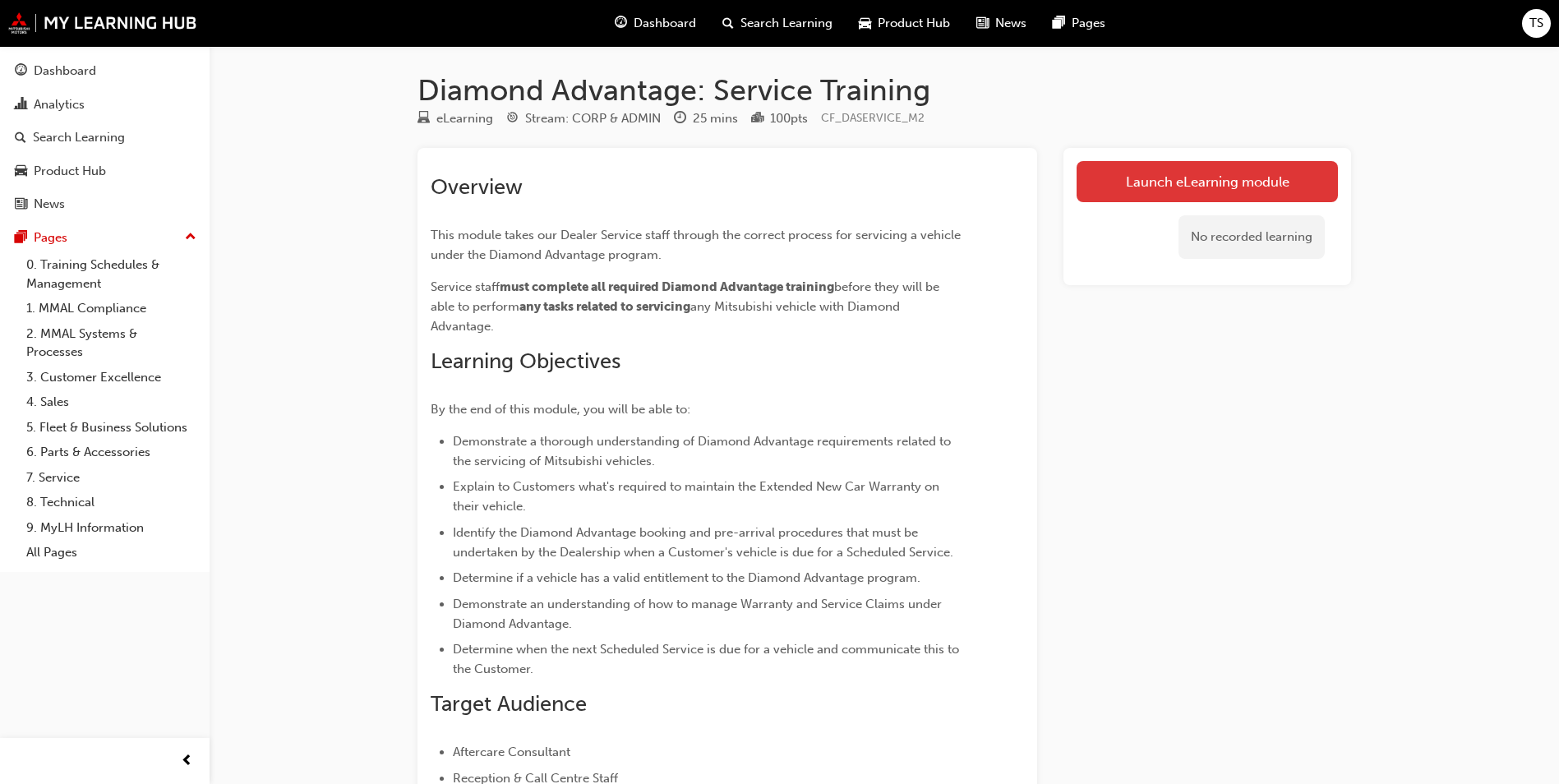
click at [1132, 171] on link "Launch eLearning module" at bounding box center [1207, 181] width 262 height 41
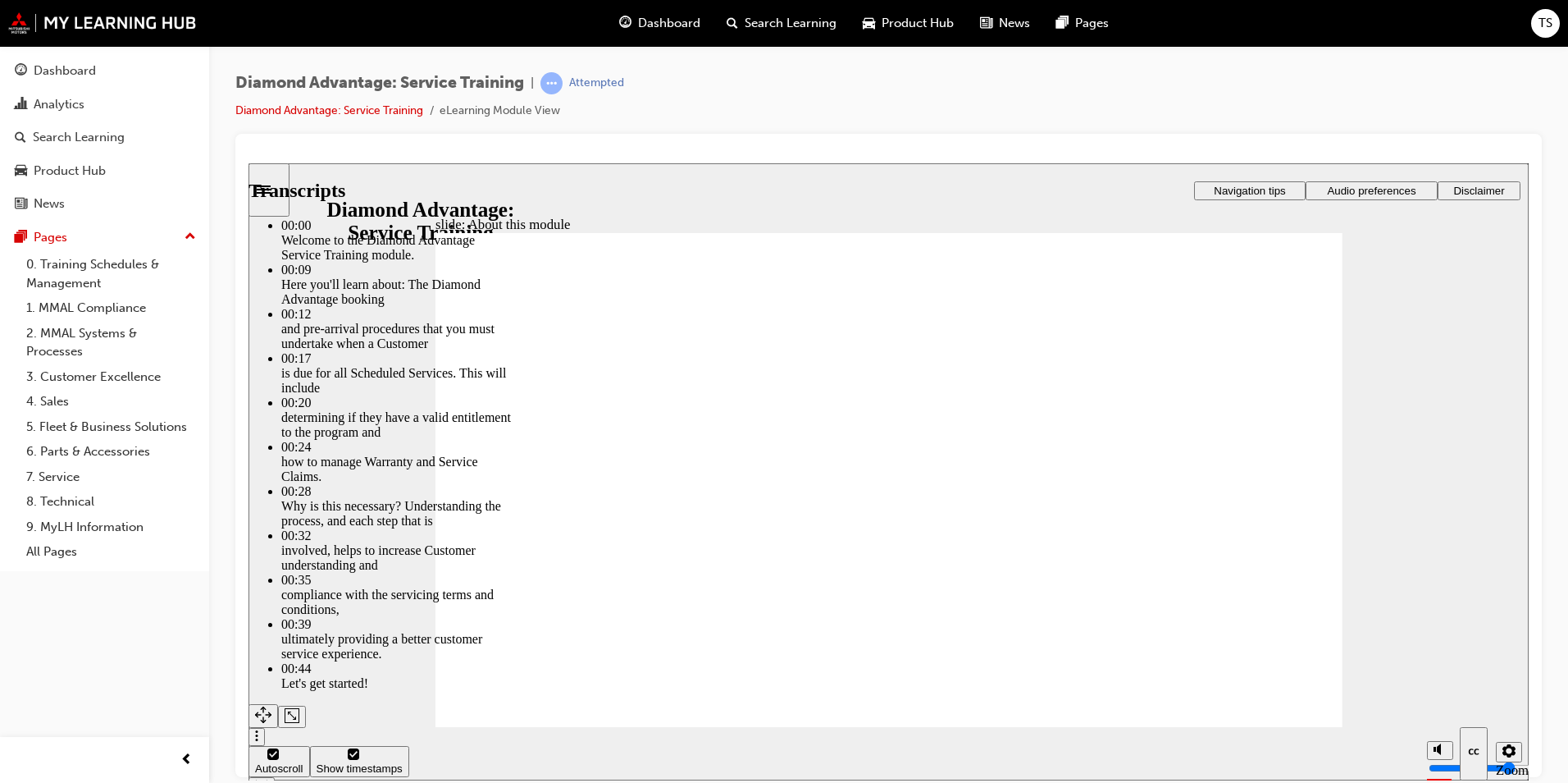
type input "47"
